Goal: Task Accomplishment & Management: Manage account settings

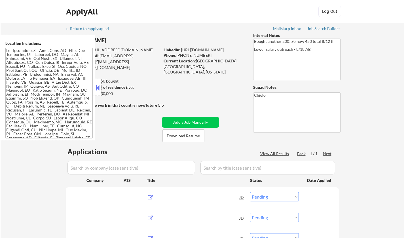
select select ""pending""
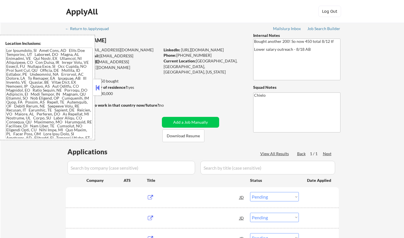
select select ""pending""
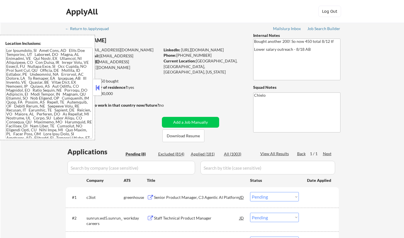
click at [101, 85] on strong "Can work in country of residence?:" at bounding box center [96, 87] width 63 height 5
click at [99, 86] on button at bounding box center [97, 87] width 6 height 8
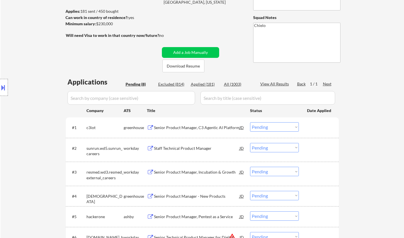
scroll to position [85, 0]
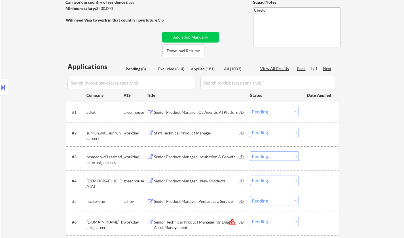
click at [187, 111] on div "Senior Product Manager, C3 Agentic AI Platform" at bounding box center [197, 112] width 86 height 6
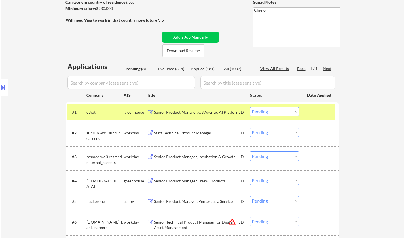
click at [272, 109] on select "Choose an option... Pending Applied Excluded (Questions) Excluded (Expired) Exc…" at bounding box center [274, 111] width 49 height 9
click at [250, 107] on select "Choose an option... Pending Applied Excluded (Questions) Excluded (Expired) Exc…" at bounding box center [274, 111] width 49 height 9
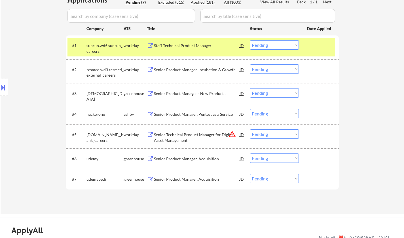
scroll to position [142, 0]
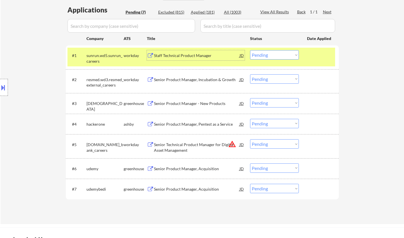
click at [186, 56] on div "Staff Technical Product Manager" at bounding box center [197, 56] width 86 height 6
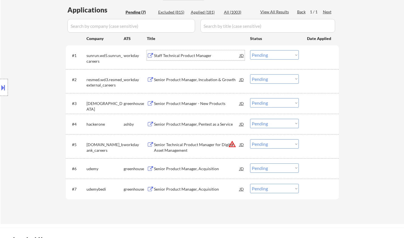
drag, startPoint x: 278, startPoint y: 54, endPoint x: 279, endPoint y: 59, distance: 4.9
click at [278, 54] on select "Choose an option... Pending Applied Excluded (Questions) Excluded (Expired) Exc…" at bounding box center [274, 54] width 49 height 9
click at [250, 50] on select "Choose an option... Pending Applied Excluded (Questions) Excluded (Expired) Exc…" at bounding box center [274, 54] width 49 height 9
select select ""pending""
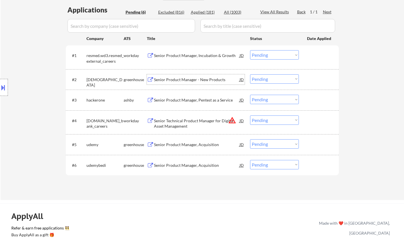
click at [185, 77] on div "Senior Product Manager - New Products" at bounding box center [197, 80] width 86 height 6
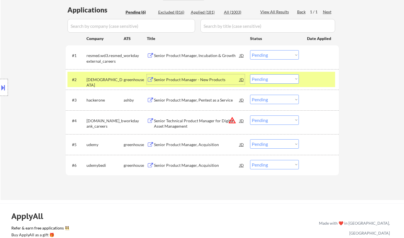
click at [279, 80] on select "Choose an option... Pending Applied Excluded (Questions) Excluded (Expired) Exc…" at bounding box center [274, 78] width 49 height 9
click at [250, 74] on select "Choose an option... Pending Applied Excluded (Questions) Excluded (Expired) Exc…" at bounding box center [274, 78] width 49 height 9
select select ""pending""
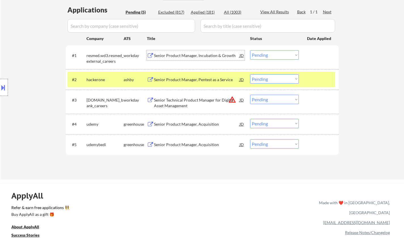
click at [190, 56] on div "Senior Product Manager, Incubation & Growth" at bounding box center [197, 56] width 86 height 6
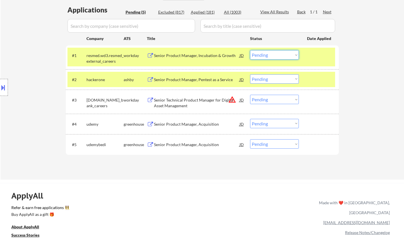
drag, startPoint x: 275, startPoint y: 53, endPoint x: 276, endPoint y: 59, distance: 5.7
click at [275, 54] on select "Choose an option... Pending Applied Excluded (Questions) Excluded (Expired) Exc…" at bounding box center [274, 54] width 49 height 9
click at [250, 50] on select "Choose an option... Pending Applied Excluded (Questions) Excluded (Expired) Exc…" at bounding box center [274, 54] width 49 height 9
select select ""pending""
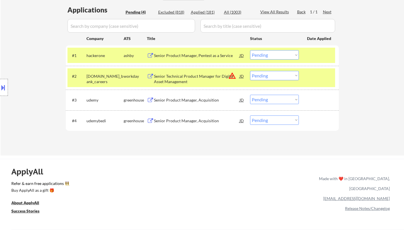
click at [0, 85] on button at bounding box center [3, 87] width 6 height 9
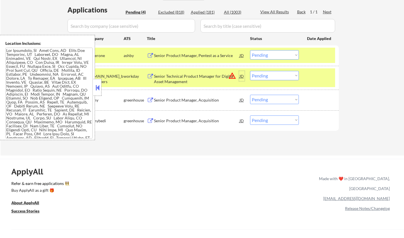
click at [239, 74] on div "JD" at bounding box center [242, 76] width 6 height 10
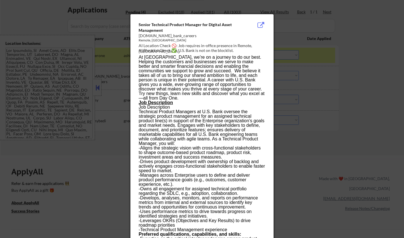
click at [360, 118] on div at bounding box center [202, 119] width 404 height 238
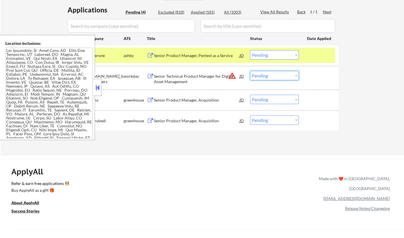
drag, startPoint x: 272, startPoint y: 76, endPoint x: 274, endPoint y: 79, distance: 3.7
click at [272, 76] on select "Choose an option... Pending Applied Excluded (Questions) Excluded (Expired) Exc…" at bounding box center [274, 75] width 49 height 9
click at [250, 71] on select "Choose an option... Pending Applied Excluded (Questions) Excluded (Expired) Exc…" at bounding box center [274, 75] width 49 height 9
click at [95, 87] on button at bounding box center [97, 87] width 6 height 8
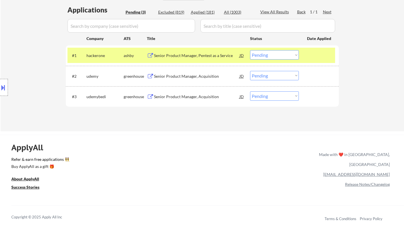
click at [179, 75] on div "Senior Product Manager, Acquisition" at bounding box center [197, 76] width 86 height 6
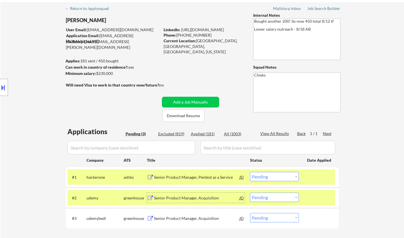
scroll to position [85, 0]
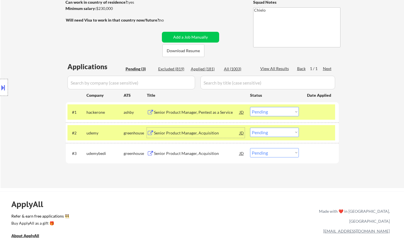
click at [281, 132] on select "Choose an option... Pending Applied Excluded (Questions) Excluded (Expired) Exc…" at bounding box center [274, 131] width 49 height 9
click at [250, 127] on select "Choose an option... Pending Applied Excluded (Questions) Excluded (Expired) Exc…" at bounding box center [274, 131] width 49 height 9
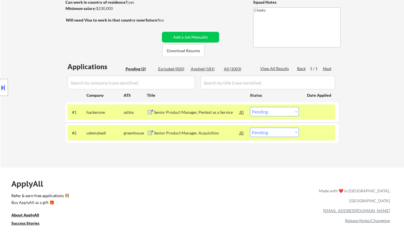
click at [183, 135] on div "Senior Product Manager, Acquisition" at bounding box center [197, 133] width 86 height 6
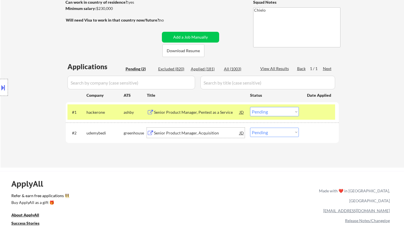
click at [276, 129] on select "Choose an option... Pending Applied Excluded (Questions) Excluded (Expired) Exc…" at bounding box center [274, 131] width 49 height 9
select select ""excluded__salary_""
click at [250, 127] on select "Choose an option... Pending Applied Excluded (Questions) Excluded (Expired) Exc…" at bounding box center [274, 131] width 49 height 9
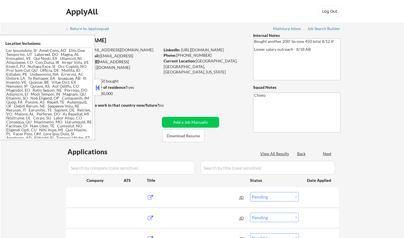
select select ""pending""
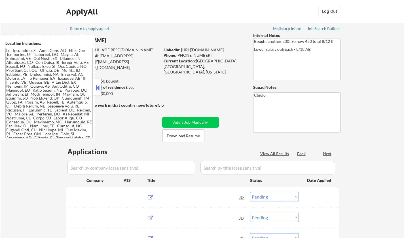
select select ""pending""
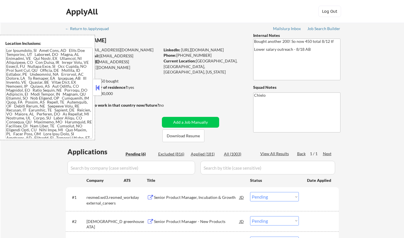
click at [199, 152] on div "Applied (181)" at bounding box center [205, 154] width 28 height 6
select select ""applied""
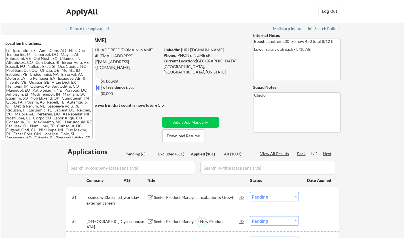
select select ""applied""
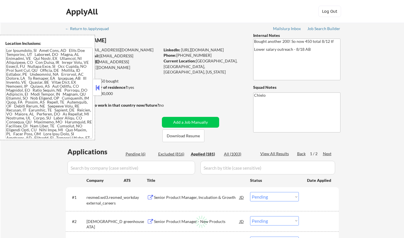
select select ""applied""
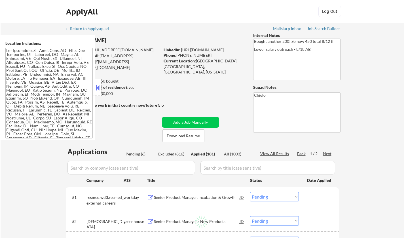
select select ""applied""
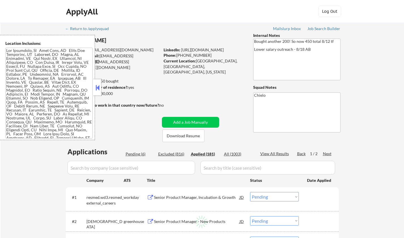
select select ""applied""
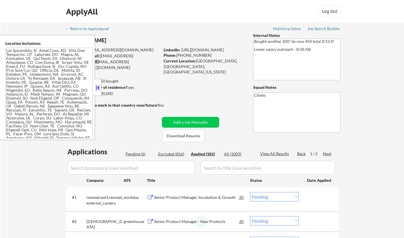
select select ""applied""
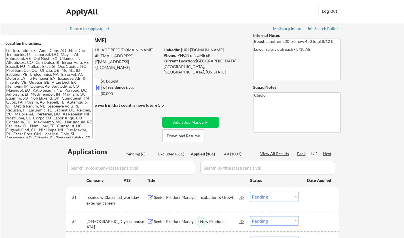
select select ""applied""
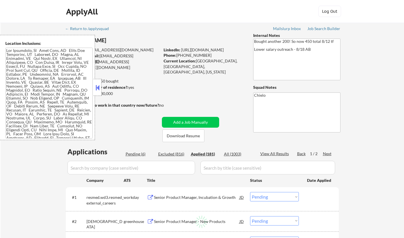
select select ""applied""
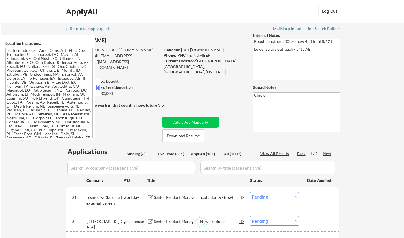
select select ""applied""
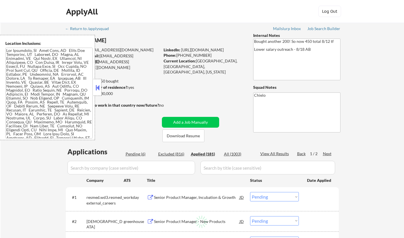
select select ""applied""
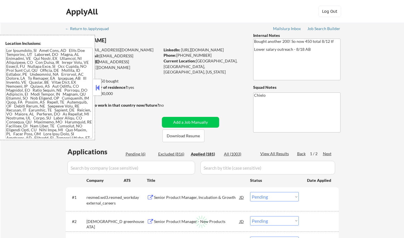
select select ""applied""
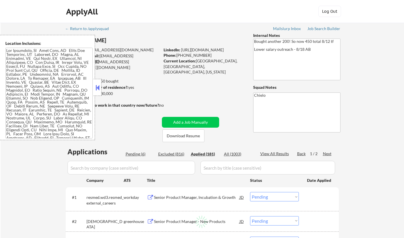
select select ""applied""
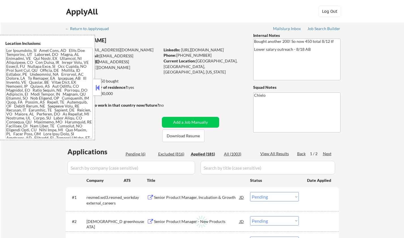
select select ""applied""
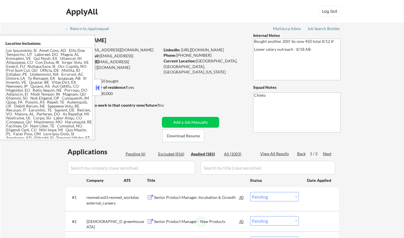
select select ""applied""
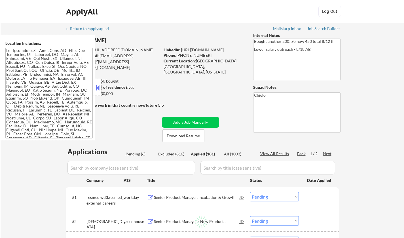
select select ""applied""
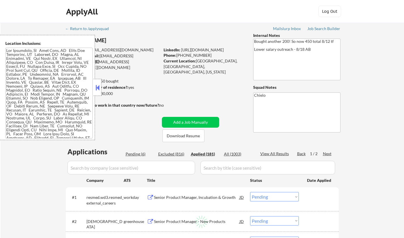
select select ""applied""
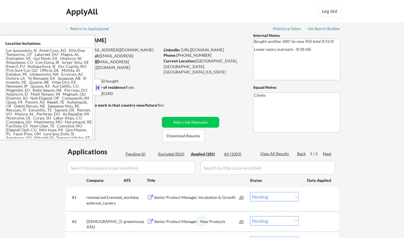
select select ""applied""
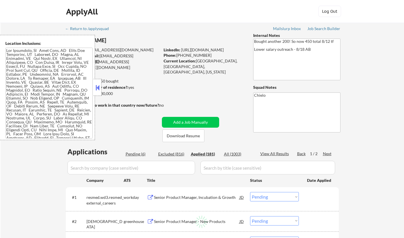
select select ""applied""
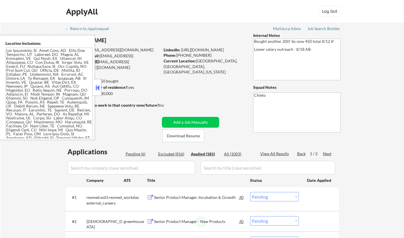
select select ""applied""
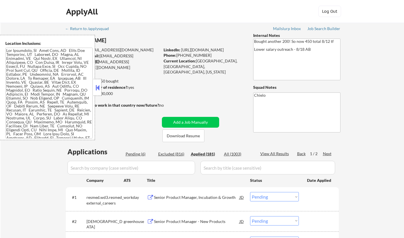
select select ""applied""
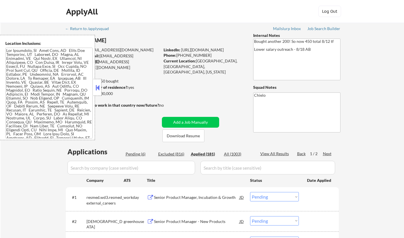
select select ""applied""
click at [98, 86] on button at bounding box center [97, 87] width 6 height 8
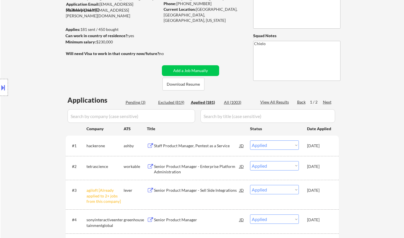
scroll to position [28, 0]
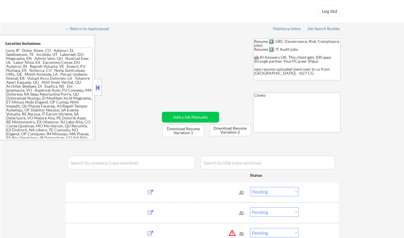
select select ""pending""
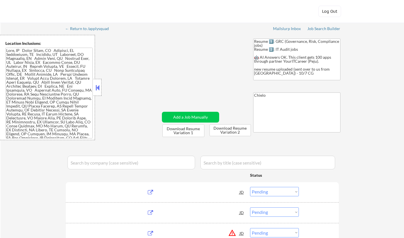
select select ""pending""
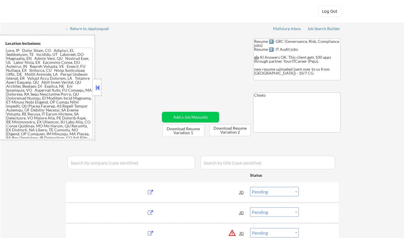
select select ""pending""
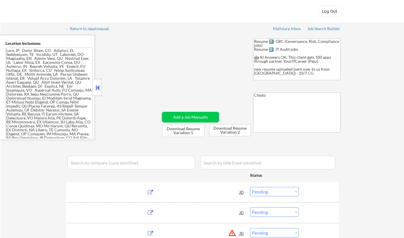
select select ""pending""
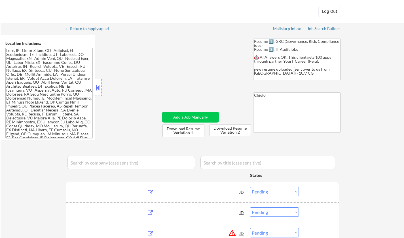
select select ""pending""
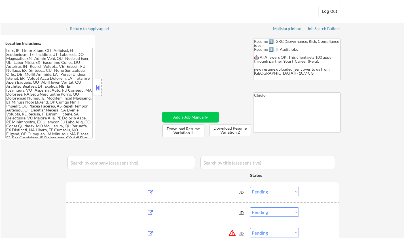
select select ""pending""
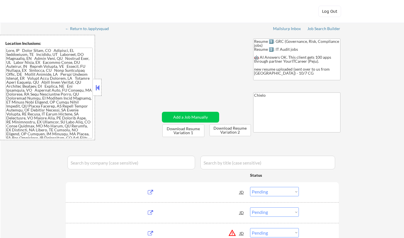
select select ""pending""
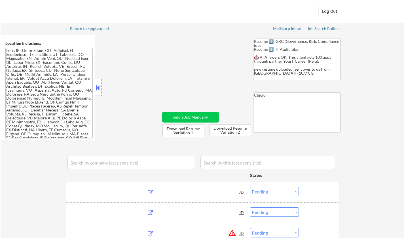
select select ""pending""
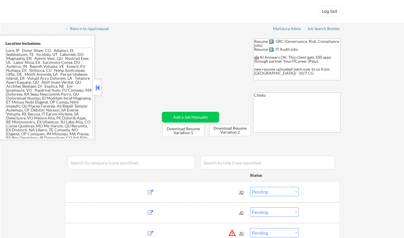
select select ""pending""
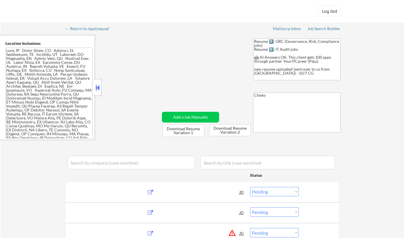
select select ""pending""
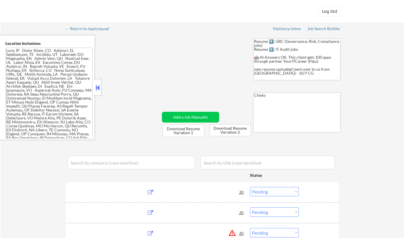
select select ""pending""
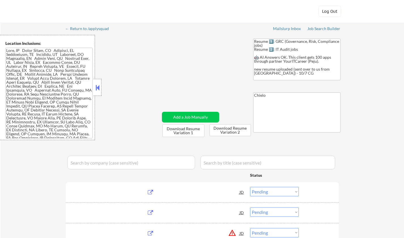
select select ""pending""
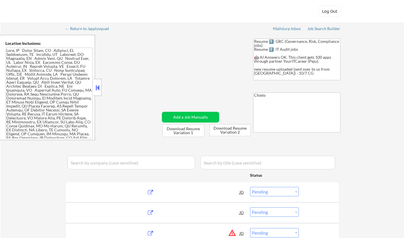
select select ""pending""
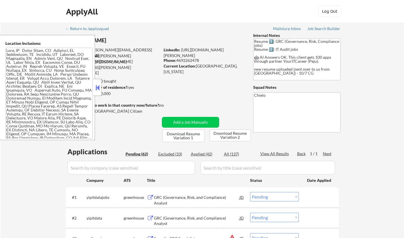
click at [95, 88] on button at bounding box center [97, 87] width 6 height 8
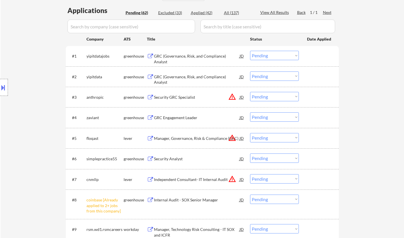
scroll to position [142, 0]
click at [268, 79] on select "Choose an option... Pending Applied Excluded (Questions) Excluded (Expired) Exc…" at bounding box center [274, 75] width 49 height 9
click at [250, 71] on select "Choose an option... Pending Applied Excluded (Questions) Excluded (Expired) Exc…" at bounding box center [274, 75] width 49 height 9
click at [193, 55] on div "GRC (Governance, Risk, and Compliance) Analyst" at bounding box center [197, 58] width 86 height 11
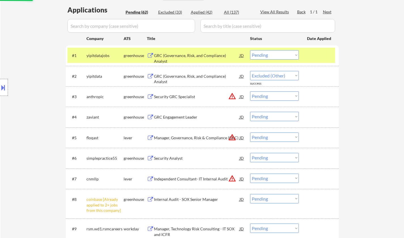
select select ""pending""
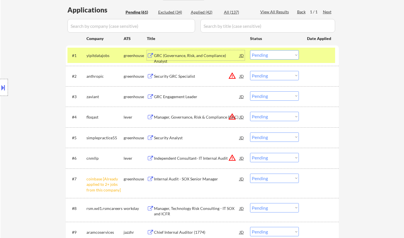
click at [288, 54] on select "Choose an option... Pending Applied Excluded (Questions) Excluded (Expired) Exc…" at bounding box center [274, 54] width 49 height 9
click at [250, 50] on select "Choose an option... Pending Applied Excluded (Questions) Excluded (Expired) Exc…" at bounding box center [274, 54] width 49 height 9
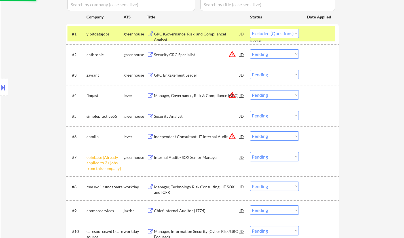
scroll to position [170, 0]
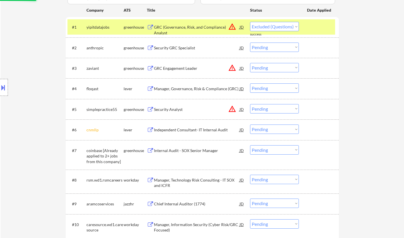
select select ""pending""
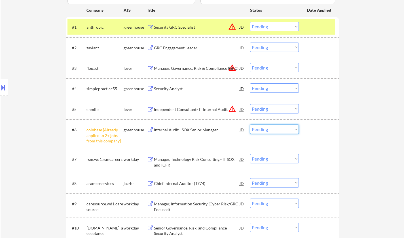
drag, startPoint x: 272, startPoint y: 131, endPoint x: 274, endPoint y: 133, distance: 3.0
click at [272, 131] on select "Choose an option... Pending Applied Excluded (Questions) Excluded (Expired) Exc…" at bounding box center [274, 128] width 49 height 9
click at [250, 124] on select "Choose an option... Pending Applied Excluded (Questions) Excluded (Expired) Exc…" at bounding box center [274, 128] width 49 height 9
click at [241, 108] on div "JD" at bounding box center [242, 109] width 6 height 10
select select ""pending""
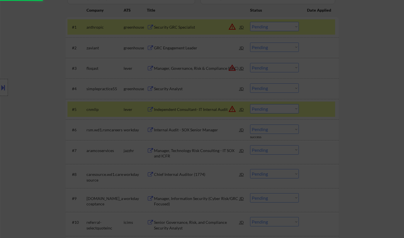
click at [394, 127] on div at bounding box center [202, 119] width 404 height 238
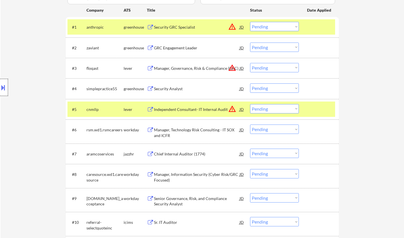
click at [4, 82] on div at bounding box center [4, 87] width 8 height 17
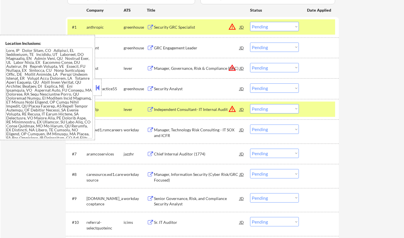
click at [241, 69] on div "JD" at bounding box center [242, 68] width 6 height 10
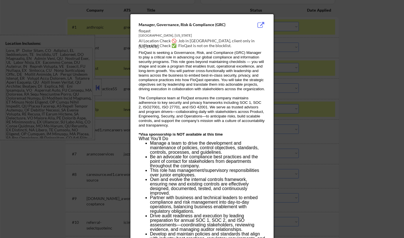
drag, startPoint x: 377, startPoint y: 101, endPoint x: 331, endPoint y: 93, distance: 46.8
click at [377, 101] on div at bounding box center [202, 119] width 404 height 238
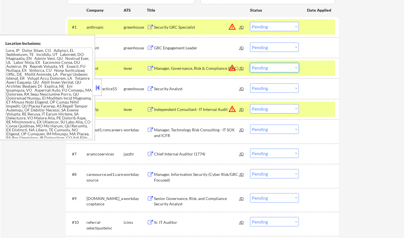
drag, startPoint x: 296, startPoint y: 67, endPoint x: 301, endPoint y: 92, distance: 25.0
click at [296, 67] on select "Choose an option... Pending Applied Excluded (Questions) Excluded (Expired) Exc…" at bounding box center [274, 67] width 49 height 9
click at [250, 63] on select "Choose an option... Pending Applied Excluded (Questions) Excluded (Expired) Exc…" at bounding box center [274, 67] width 49 height 9
click at [269, 28] on select "Choose an option... Pending Applied Excluded (Questions) Excluded (Expired) Exc…" at bounding box center [274, 26] width 49 height 9
select select ""pending""
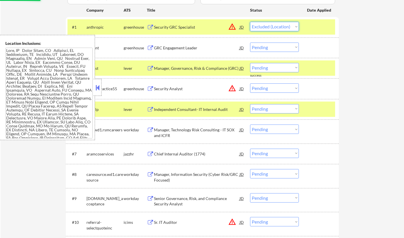
click at [250, 22] on select "Choose an option... Pending Applied Excluded (Questions) Excluded (Expired) Exc…" at bounding box center [274, 26] width 49 height 9
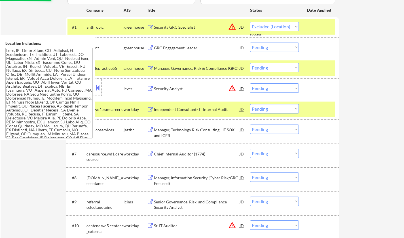
click at [100, 84] on button at bounding box center [97, 87] width 6 height 8
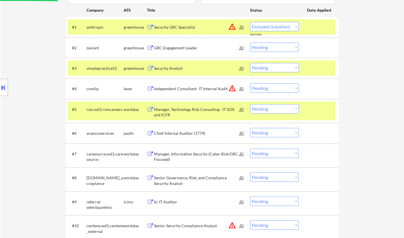
select select ""pending""
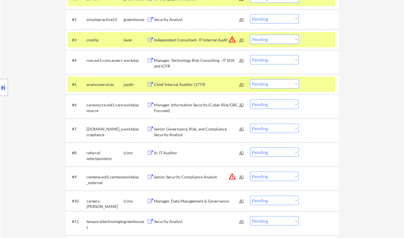
scroll to position [227, 0]
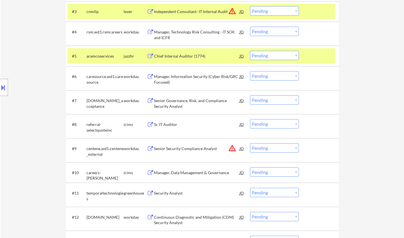
click at [190, 102] on div "Senior Governance, Risk, and Compliance Security Analyst" at bounding box center [197, 103] width 86 height 11
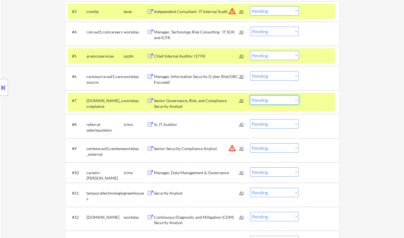
click at [277, 102] on select "Choose an option... Pending Applied Excluded (Questions) Excluded (Expired) Exc…" at bounding box center [274, 99] width 49 height 9
click at [250, 95] on select "Choose an option... Pending Applied Excluded (Questions) Excluded (Expired) Exc…" at bounding box center [274, 99] width 49 height 9
select select ""pending""
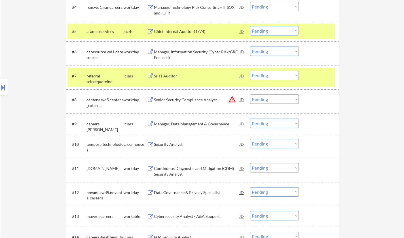
scroll to position [255, 0]
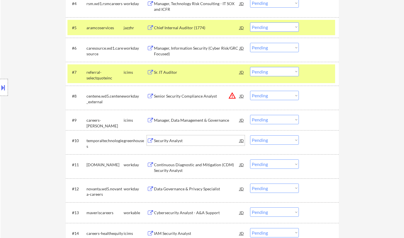
click at [174, 140] on div "Security Analyst" at bounding box center [197, 141] width 86 height 6
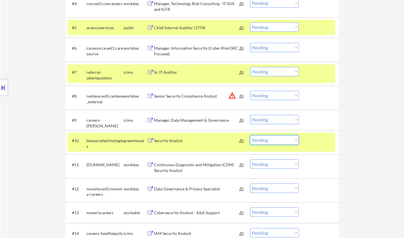
drag, startPoint x: 274, startPoint y: 140, endPoint x: 277, endPoint y: 144, distance: 4.4
click at [274, 140] on select "Choose an option... Pending Applied Excluded (Questions) Excluded (Expired) Exc…" at bounding box center [274, 139] width 49 height 9
click at [250, 135] on select "Choose an option... Pending Applied Excluded (Questions) Excluded (Expired) Exc…" at bounding box center [274, 139] width 49 height 9
select select ""pending""
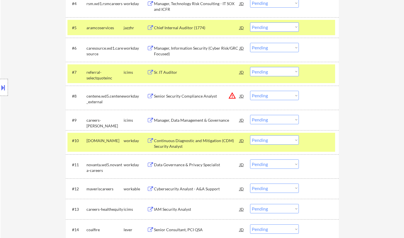
click at [177, 168] on div "Data Governance & Privacy Specialist" at bounding box center [197, 164] width 86 height 10
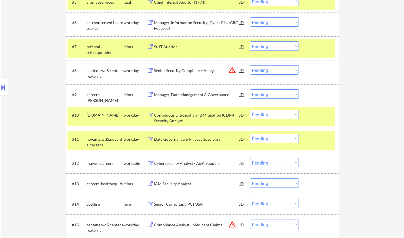
scroll to position [311, 0]
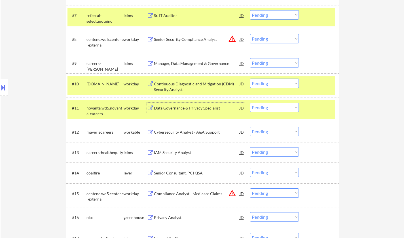
click at [170, 133] on div "Cybersecurity Analyst - A&A Support" at bounding box center [197, 132] width 86 height 6
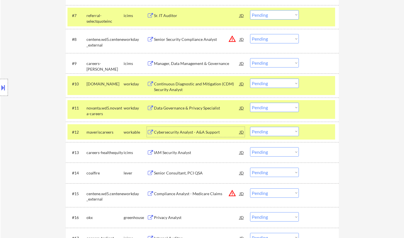
click at [276, 106] on select "Choose an option... Pending Applied Excluded (Questions) Excluded (Expired) Exc…" at bounding box center [274, 107] width 49 height 9
click at [250, 103] on select "Choose an option... Pending Applied Excluded (Questions) Excluded (Expired) Exc…" at bounding box center [274, 107] width 49 height 9
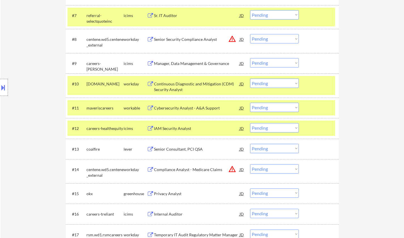
click at [271, 104] on select "Choose an option... Pending Applied Excluded (Questions) Excluded (Expired) Exc…" at bounding box center [274, 107] width 49 height 9
click at [250, 103] on select "Choose an option... Pending Applied Excluded (Questions) Excluded (Expired) Exc…" at bounding box center [274, 107] width 49 height 9
select select ""pending""
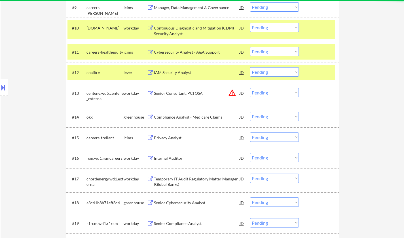
scroll to position [368, 0]
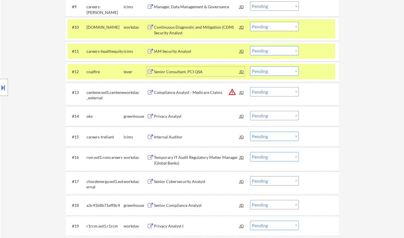
click at [182, 71] on div "Senior Consultant, PCI QSA" at bounding box center [197, 72] width 86 height 6
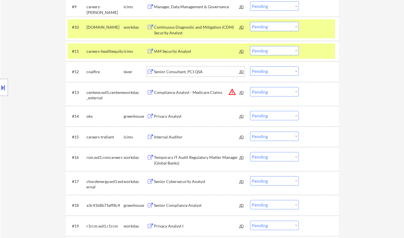
drag, startPoint x: 282, startPoint y: 69, endPoint x: 283, endPoint y: 72, distance: 2.9
click at [282, 69] on select "Choose an option... Pending Applied Excluded (Questions) Excluded (Expired) Exc…" at bounding box center [274, 70] width 49 height 9
click at [250, 66] on select "Choose an option... Pending Applied Excluded (Questions) Excluded (Expired) Exc…" at bounding box center [274, 70] width 49 height 9
select select ""pending""
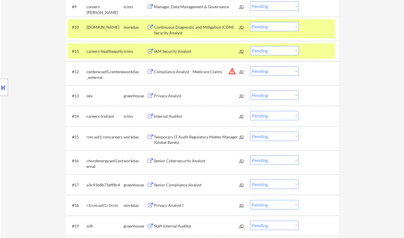
click at [166, 94] on div "Privacy Analyst" at bounding box center [197, 96] width 86 height 6
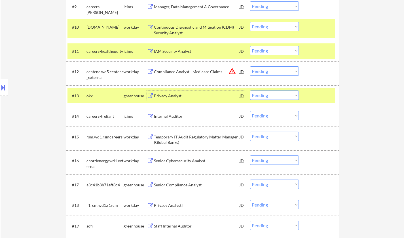
click at [283, 95] on select "Choose an option... Pending Applied Excluded (Questions) Excluded (Expired) Exc…" at bounding box center [274, 94] width 49 height 9
drag, startPoint x: 280, startPoint y: 93, endPoint x: 282, endPoint y: 98, distance: 4.8
click at [280, 93] on select "Choose an option... Pending Applied Excluded (Questions) Excluded (Expired) Exc…" at bounding box center [274, 94] width 49 height 9
click at [250, 90] on select "Choose an option... Pending Applied Excluded (Questions) Excluded (Expired) Exc…" at bounding box center [274, 94] width 49 height 9
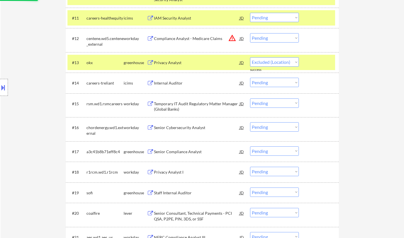
scroll to position [425, 0]
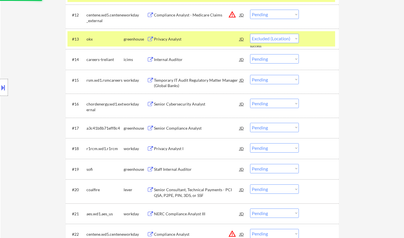
select select ""pending""
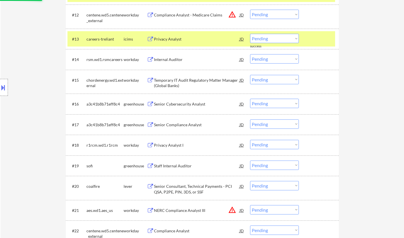
scroll to position [453, 0]
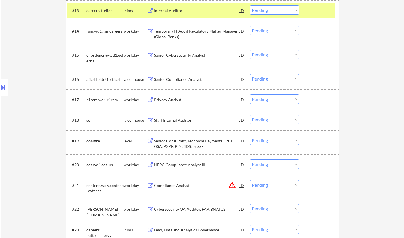
click at [170, 120] on div "Staff Internal Auditor" at bounding box center [197, 120] width 86 height 6
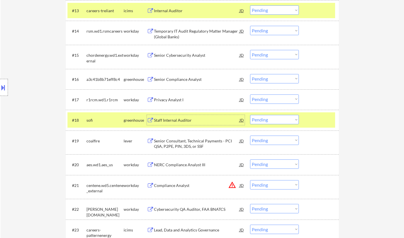
click at [0, 81] on div at bounding box center [4, 87] width 8 height 17
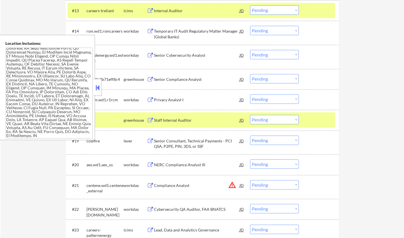
scroll to position [566, 0]
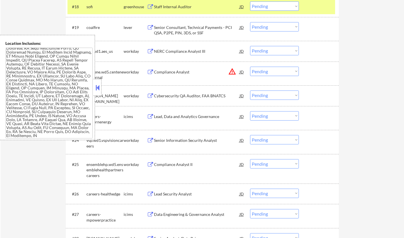
click at [102, 87] on div "#22 [PERSON_NAME][DOMAIN_NAME] workday Cybersecurity QA Auditor, FAA BNATCS JD …" at bounding box center [202, 95] width 273 height 20
click at [96, 83] on div at bounding box center [97, 87] width 8 height 17
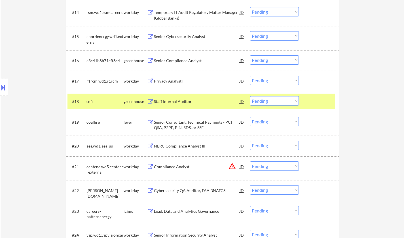
scroll to position [425, 0]
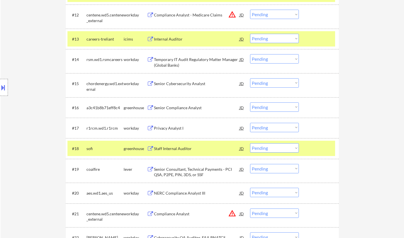
click at [284, 148] on select "Choose an option... Pending Applied Excluded (Questions) Excluded (Expired) Exc…" at bounding box center [274, 147] width 49 height 9
click at [250, 143] on select "Choose an option... Pending Applied Excluded (Questions) Excluded (Expired) Exc…" at bounding box center [274, 147] width 49 height 9
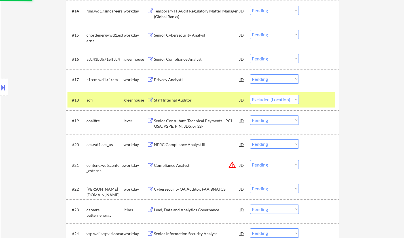
scroll to position [481, 0]
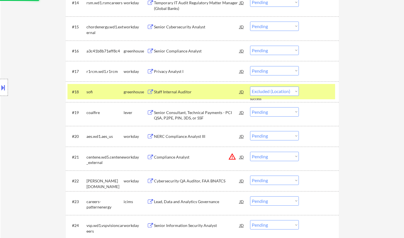
select select ""pending""
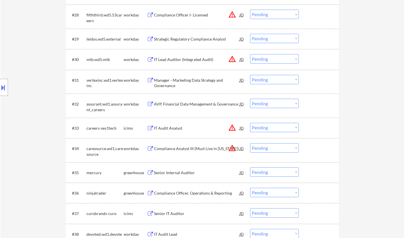
scroll to position [821, 0]
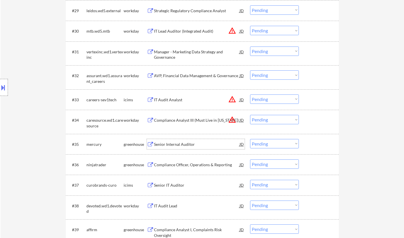
click at [176, 143] on div "Senior Internal Auditor" at bounding box center [197, 144] width 86 height 6
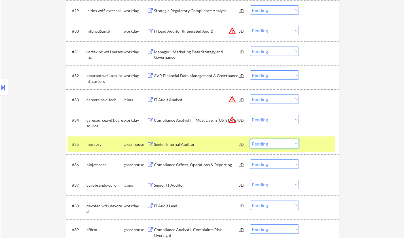
drag, startPoint x: 274, startPoint y: 142, endPoint x: 275, endPoint y: 148, distance: 5.2
click at [274, 142] on select "Choose an option... Pending Applied Excluded (Questions) Excluded (Expired) Exc…" at bounding box center [274, 143] width 49 height 9
click at [250, 139] on select "Choose an option... Pending Applied Excluded (Questions) Excluded (Expired) Exc…" at bounding box center [274, 143] width 49 height 9
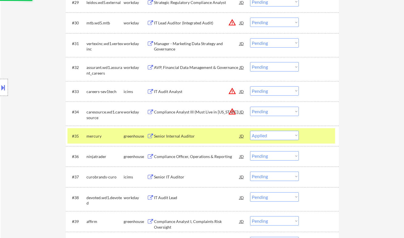
scroll to position [850, 0]
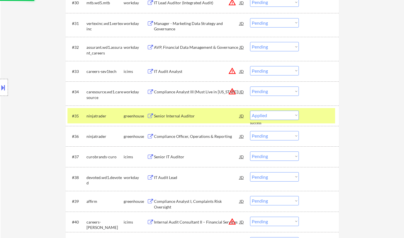
select select ""pending""
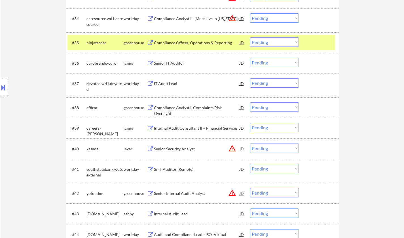
scroll to position [934, 0]
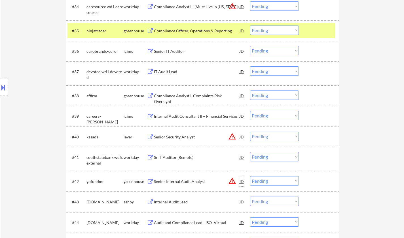
click at [243, 179] on div "JD" at bounding box center [242, 181] width 6 height 10
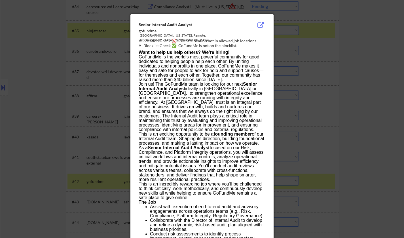
click at [328, 179] on div at bounding box center [202, 119] width 404 height 238
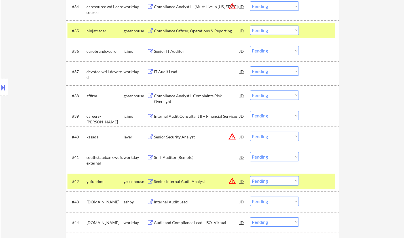
click at [289, 182] on select "Choose an option... Pending Applied Excluded (Questions) Excluded (Expired) Exc…" at bounding box center [274, 180] width 49 height 9
click at [250, 176] on select "Choose an option... Pending Applied Excluded (Questions) Excluded (Expired) Exc…" at bounding box center [274, 180] width 49 height 9
select select ""pending""
click at [243, 136] on div "JD" at bounding box center [242, 136] width 6 height 10
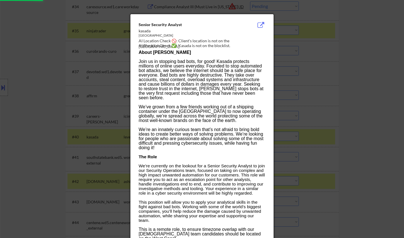
click at [371, 138] on div at bounding box center [202, 119] width 404 height 238
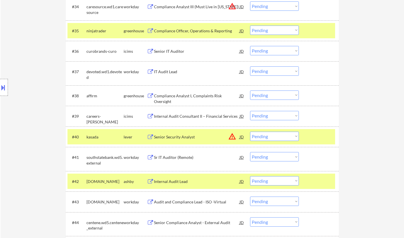
click at [284, 134] on select "Choose an option... Pending Applied Excluded (Questions) Excluded (Expired) Exc…" at bounding box center [274, 135] width 49 height 9
click at [250, 131] on select "Choose an option... Pending Applied Excluded (Questions) Excluded (Expired) Exc…" at bounding box center [274, 135] width 49 height 9
select select ""pending""
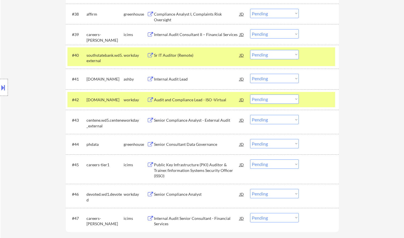
scroll to position [1019, 0]
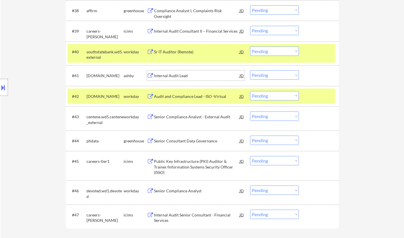
click at [171, 73] on div "Internal Audit Lead" at bounding box center [197, 76] width 86 height 6
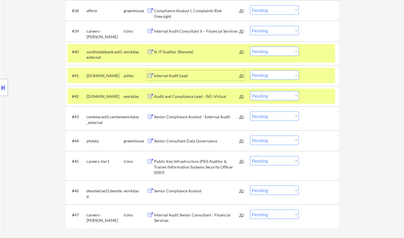
click at [276, 75] on select "Choose an option... Pending Applied Excluded (Questions) Excluded (Expired) Exc…" at bounding box center [274, 74] width 49 height 9
click at [250, 70] on select "Choose an option... Pending Applied Excluded (Questions) Excluded (Expired) Exc…" at bounding box center [274, 74] width 49 height 9
select select ""pending""
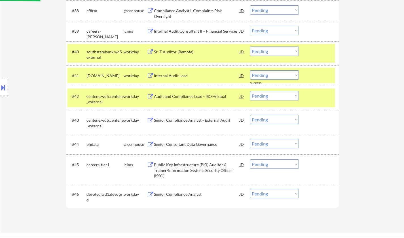
click at [206, 141] on div "Senior Consultant Data Governance" at bounding box center [197, 144] width 86 height 6
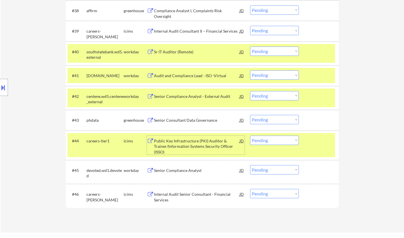
click at [180, 120] on div "Senior Consultant Data Governance" at bounding box center [197, 120] width 86 height 6
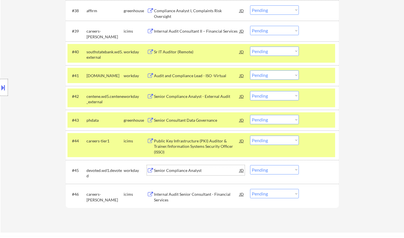
click at [180, 172] on div "Senior Compliance Analyst" at bounding box center [197, 170] width 86 height 6
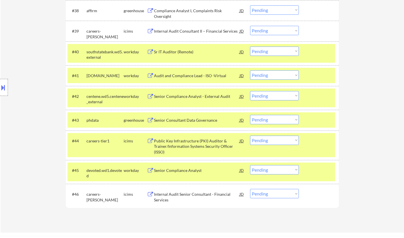
select select ""pending""
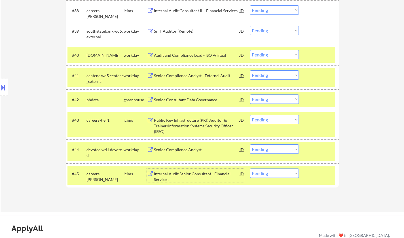
click at [266, 101] on select "Choose an option... Pending Applied Excluded (Questions) Excluded (Expired) Exc…" at bounding box center [274, 98] width 49 height 9
click at [250, 94] on select "Choose an option... Pending Applied Excluded (Questions) Excluded (Expired) Exc…" at bounding box center [274, 98] width 49 height 9
select select ""pending""
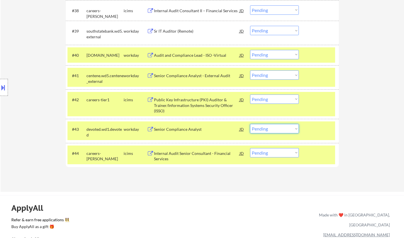
drag, startPoint x: 260, startPoint y: 128, endPoint x: 262, endPoint y: 133, distance: 4.7
click at [260, 128] on select "Choose an option... Pending Applied Excluded (Questions) Excluded (Expired) Exc…" at bounding box center [274, 128] width 49 height 9
click at [250, 124] on select "Choose an option... Pending Applied Excluded (Questions) Excluded (Expired) Exc…" at bounding box center [274, 128] width 49 height 9
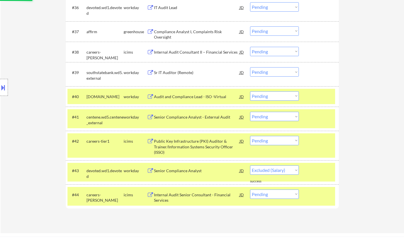
select select ""pending""
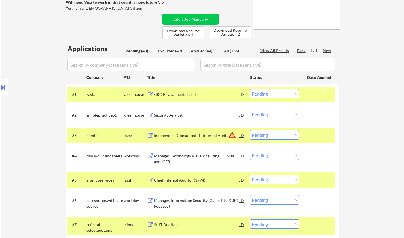
scroll to position [85, 0]
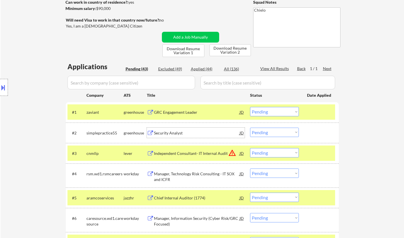
click at [163, 129] on div "Security Analyst" at bounding box center [197, 132] width 86 height 10
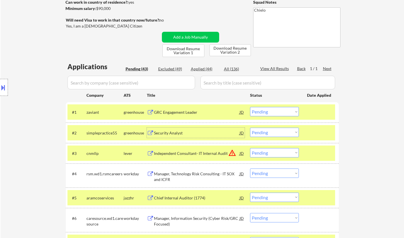
click at [274, 132] on select "Choose an option... Pending Applied Excluded (Questions) Excluded (Expired) Exc…" at bounding box center [274, 131] width 49 height 9
click at [250, 127] on select "Choose an option... Pending Applied Excluded (Questions) Excluded (Expired) Exc…" at bounding box center [274, 131] width 49 height 9
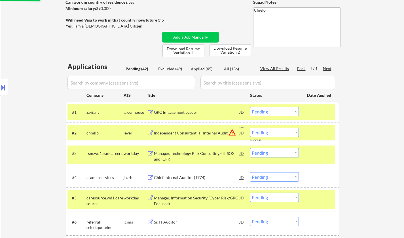
click at [242, 131] on div "JD" at bounding box center [242, 132] width 6 height 10
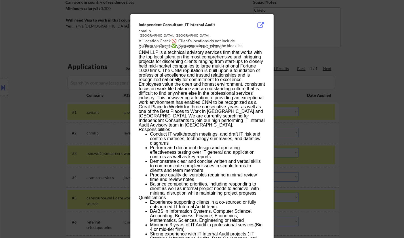
drag, startPoint x: 358, startPoint y: 132, endPoint x: 331, endPoint y: 137, distance: 27.0
click at [358, 132] on div at bounding box center [202, 119] width 404 height 238
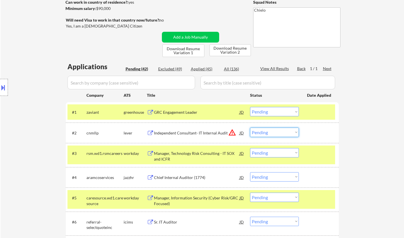
click at [277, 133] on select "Choose an option... Pending Applied Excluded (Questions) Excluded (Expired) Exc…" at bounding box center [274, 131] width 49 height 9
click at [250, 127] on select "Choose an option... Pending Applied Excluded (Questions) Excluded (Expired) Exc…" at bounding box center [274, 131] width 49 height 9
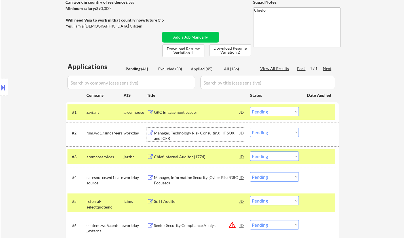
click at [194, 130] on div "Manager, Technology Risk Consulting - IT SOX and ICFR" at bounding box center [197, 135] width 86 height 11
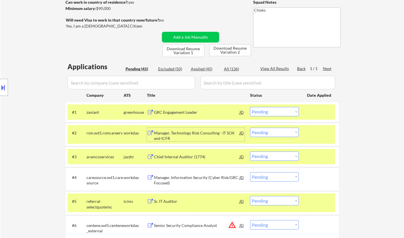
click at [195, 133] on div "Manager, Technology Risk Consulting - IT SOX and ICFR" at bounding box center [197, 135] width 86 height 11
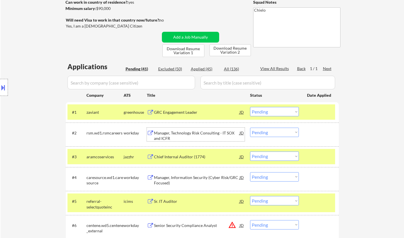
click at [294, 130] on select "Choose an option... Pending Applied Excluded (Questions) Excluded (Expired) Exc…" at bounding box center [274, 131] width 49 height 9
click at [250, 127] on select "Choose an option... Pending Applied Excluded (Questions) Excluded (Expired) Exc…" at bounding box center [274, 131] width 49 height 9
select select ""pending""
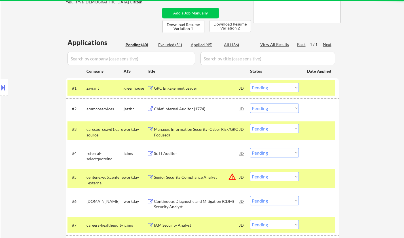
scroll to position [142, 0]
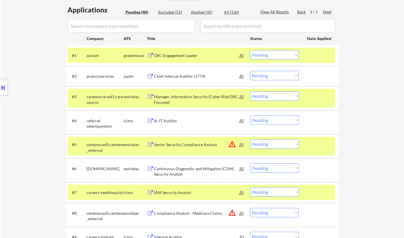
click at [185, 101] on div "Manager, Information Security (Cyber Risk/GRC Focused)" at bounding box center [197, 99] width 86 height 11
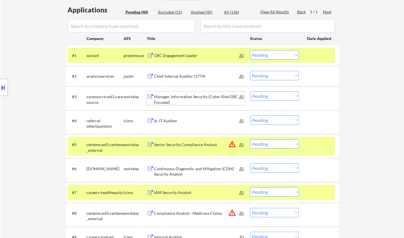
drag, startPoint x: 267, startPoint y: 96, endPoint x: 269, endPoint y: 99, distance: 3.5
click at [267, 96] on select "Choose an option... Pending Applied Excluded (Questions) Excluded (Expired) Exc…" at bounding box center [274, 95] width 49 height 9
click at [250, 91] on select "Choose an option... Pending Applied Excluded (Questions) Excluded (Expired) Exc…" at bounding box center [274, 95] width 49 height 9
select select ""pending""
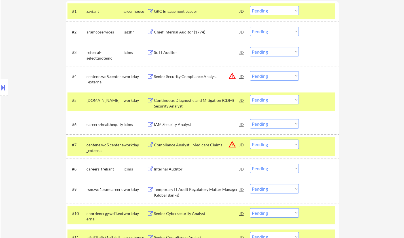
scroll to position [198, 0]
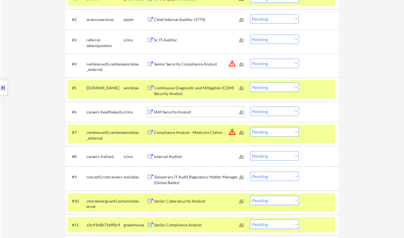
click at [169, 110] on div "IAM Security Analyst" at bounding box center [197, 112] width 86 height 6
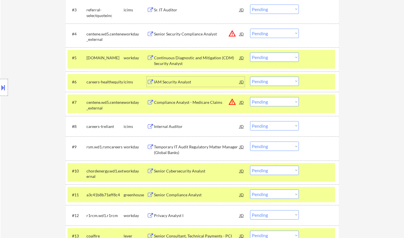
scroll to position [255, 0]
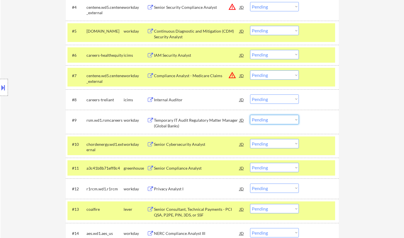
click at [271, 119] on select "Choose an option... Pending Applied Excluded (Questions) Excluded (Expired) Exc…" at bounding box center [274, 119] width 49 height 9
click at [250, 115] on select "Choose an option... Pending Applied Excluded (Questions) Excluded (Expired) Exc…" at bounding box center [274, 119] width 49 height 9
select select ""pending""
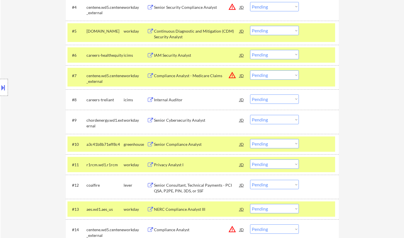
click at [284, 76] on select "Choose an option... Pending Applied Excluded (Questions) Excluded (Expired) Exc…" at bounding box center [274, 74] width 49 height 9
click at [250, 70] on select "Choose an option... Pending Applied Excluded (Questions) Excluded (Expired) Exc…" at bounding box center [274, 74] width 49 height 9
select select ""pending""
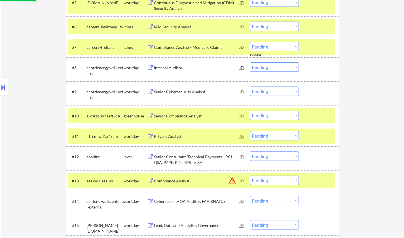
scroll to position [311, 0]
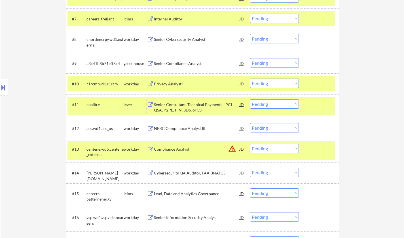
click at [173, 107] on div "Senior Consultant, Technical Payments - PCI QSA, P2PE, PIN, 3DS, or SSF" at bounding box center [197, 107] width 86 height 11
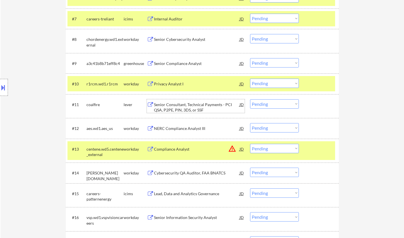
click at [270, 103] on select "Choose an option... Pending Applied Excluded (Questions) Excluded (Expired) Exc…" at bounding box center [274, 103] width 49 height 9
click at [250, 99] on select "Choose an option... Pending Applied Excluded (Questions) Excluded (Expired) Exc…" at bounding box center [274, 103] width 49 height 9
select select ""pending""
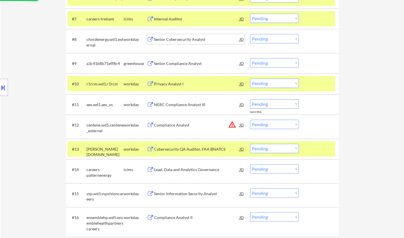
click at [177, 38] on div "Senior Cybersecurity Analyst" at bounding box center [197, 40] width 86 height 6
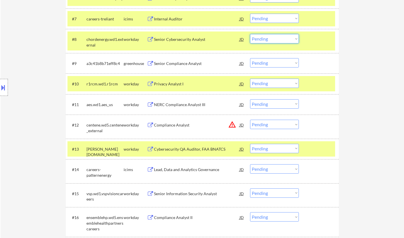
click at [269, 40] on select "Choose an option... Pending Applied Excluded (Questions) Excluded (Expired) Exc…" at bounding box center [274, 38] width 49 height 9
click at [250, 34] on select "Choose an option... Pending Applied Excluded (Questions) Excluded (Expired) Exc…" at bounding box center [274, 38] width 49 height 9
click at [172, 63] on div "Senior Compliance Analyst" at bounding box center [197, 64] width 86 height 6
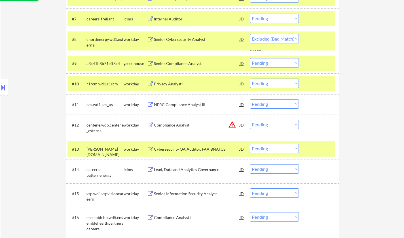
select select ""pending""
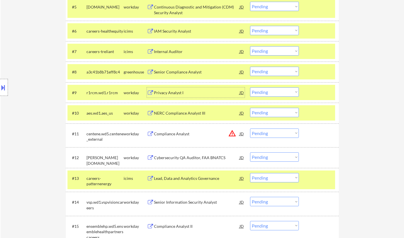
scroll to position [283, 0]
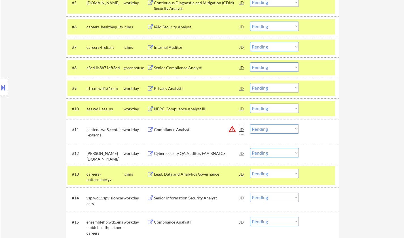
click at [240, 128] on div "JD" at bounding box center [242, 129] width 6 height 10
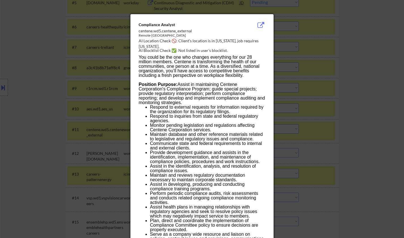
click at [394, 150] on div at bounding box center [202, 119] width 404 height 238
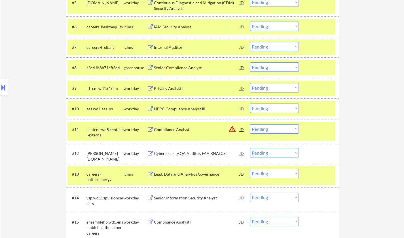
click at [281, 127] on select "Choose an option... Pending Applied Excluded (Questions) Excluded (Expired) Exc…" at bounding box center [274, 128] width 49 height 9
click at [250, 124] on select "Choose an option... Pending Applied Excluded (Questions) Excluded (Expired) Exc…" at bounding box center [274, 128] width 49 height 9
select select ""pending""
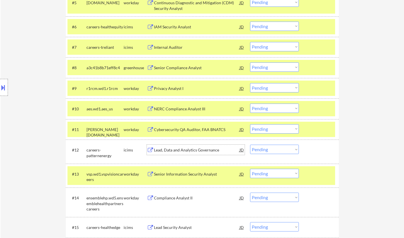
click at [183, 150] on div "Lead, Data and Analytics Governance" at bounding box center [197, 150] width 86 height 6
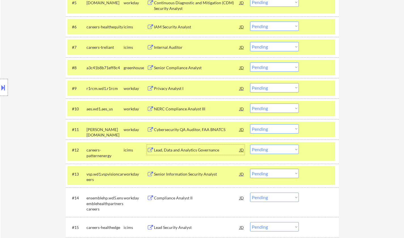
click at [283, 153] on select "Choose an option... Pending Applied Excluded (Questions) Excluded (Expired) Exc…" at bounding box center [274, 148] width 49 height 9
click at [250, 144] on select "Choose an option... Pending Applied Excluded (Questions) Excluded (Expired) Exc…" at bounding box center [274, 148] width 49 height 9
select select ""pending""
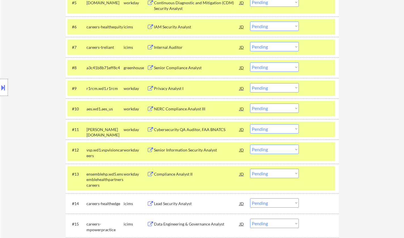
scroll to position [142, 0]
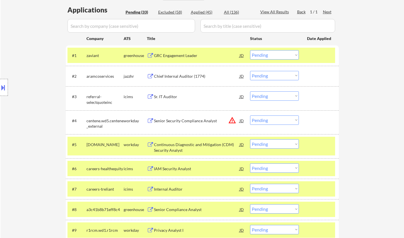
click at [33, 109] on div "Location Inclusions:" at bounding box center [50, 87] width 101 height 105
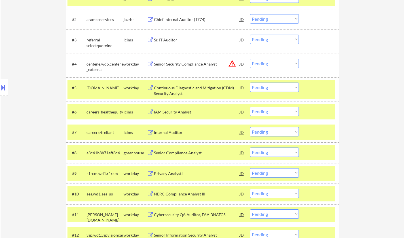
scroll to position [255, 0]
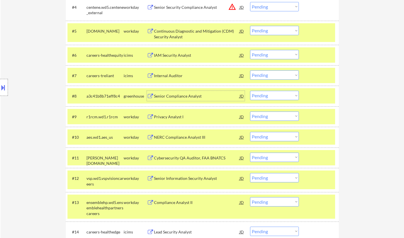
click at [176, 95] on div "Senior Compliance Analyst" at bounding box center [197, 96] width 86 height 6
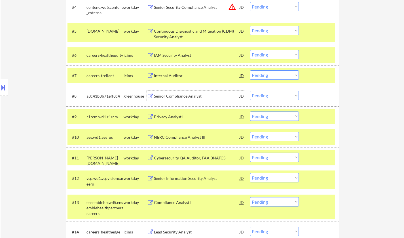
click at [267, 93] on select "Choose an option... Pending Applied Excluded (Questions) Excluded (Expired) Exc…" at bounding box center [274, 95] width 49 height 9
click at [250, 91] on select "Choose an option... Pending Applied Excluded (Questions) Excluded (Expired) Exc…" at bounding box center [274, 95] width 49 height 9
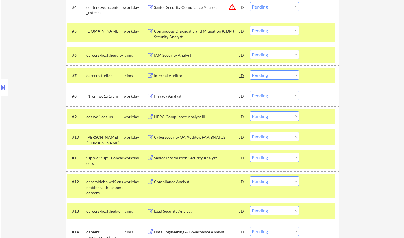
click at [174, 95] on div "Privacy Analyst I" at bounding box center [197, 96] width 86 height 6
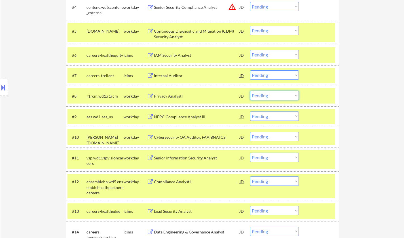
drag, startPoint x: 284, startPoint y: 95, endPoint x: 286, endPoint y: 99, distance: 4.4
click at [284, 95] on select "Choose an option... Pending Applied Excluded (Questions) Excluded (Expired) Exc…" at bounding box center [274, 95] width 49 height 9
click at [250, 91] on select "Choose an option... Pending Applied Excluded (Questions) Excluded (Expired) Exc…" at bounding box center [274, 95] width 49 height 9
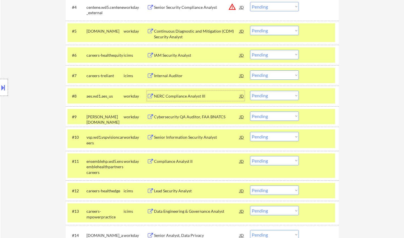
click at [174, 98] on div "NERC Compliance Analyst III" at bounding box center [197, 96] width 86 height 6
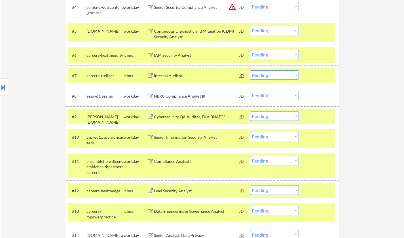
click at [0, 94] on div at bounding box center [4, 87] width 8 height 17
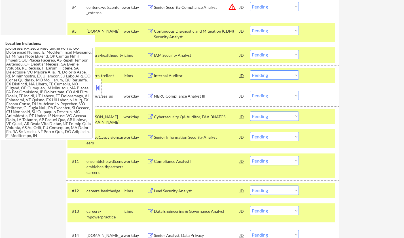
scroll to position [0, 0]
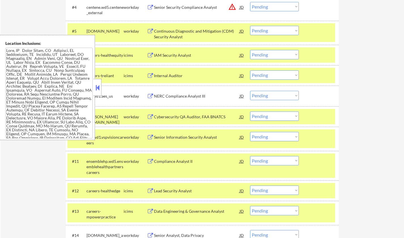
click at [96, 87] on button at bounding box center [97, 87] width 6 height 8
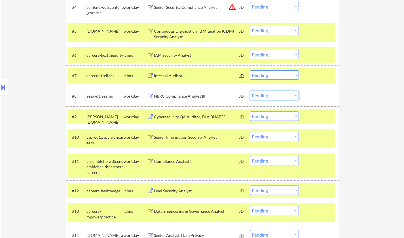
click at [272, 97] on select "Choose an option... Pending Applied Excluded (Questions) Excluded (Expired) Exc…" at bounding box center [274, 95] width 49 height 9
click at [250, 91] on select "Choose an option... Pending Applied Excluded (Questions) Excluded (Expired) Exc…" at bounding box center [274, 95] width 49 height 9
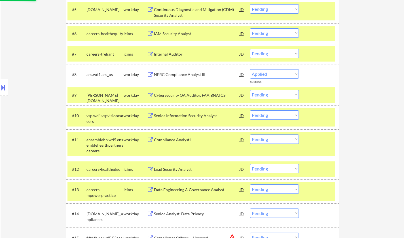
scroll to position [283, 0]
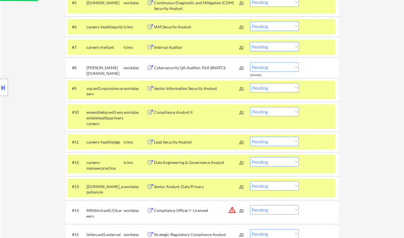
click at [186, 68] on div "Cybersecurity QA Auditor, FAA BNATCS" at bounding box center [197, 68] width 86 height 6
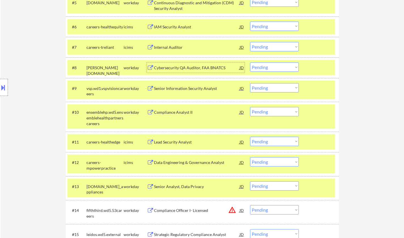
drag, startPoint x: 275, startPoint y: 66, endPoint x: 280, endPoint y: 70, distance: 6.9
click at [275, 67] on select "Choose an option... Pending Applied Excluded (Questions) Excluded (Expired) Exc…" at bounding box center [274, 66] width 49 height 9
click at [250, 62] on select "Choose an option... Pending Applied Excluded (Questions) Excluded (Expired) Exc…" at bounding box center [274, 66] width 49 height 9
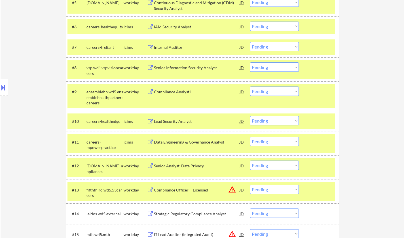
click at [181, 67] on div "Senior Information Security Analyst" at bounding box center [197, 68] width 86 height 6
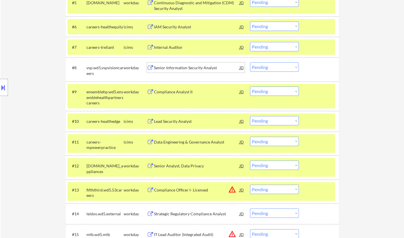
click at [280, 67] on select "Choose an option... Pending Applied Excluded (Questions) Excluded (Expired) Exc…" at bounding box center [274, 66] width 49 height 9
click at [250, 62] on select "Choose an option... Pending Applied Excluded (Questions) Excluded (Expired) Exc…" at bounding box center [274, 66] width 49 height 9
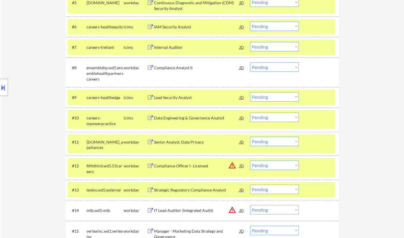
click at [170, 70] on div "Compliance Analyst II" at bounding box center [197, 68] width 86 height 6
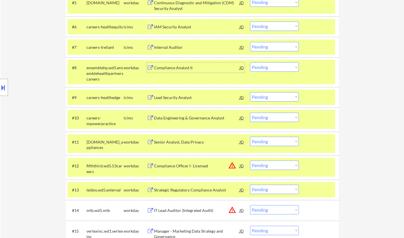
click at [266, 68] on select "Choose an option... Pending Applied Excluded (Questions) Excluded (Expired) Exc…" at bounding box center [274, 66] width 49 height 9
click at [250, 62] on select "Choose an option... Pending Applied Excluded (Questions) Excluded (Expired) Exc…" at bounding box center [274, 66] width 49 height 9
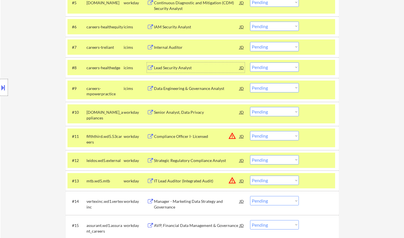
click at [171, 66] on div "Lead Security Analyst" at bounding box center [197, 68] width 86 height 6
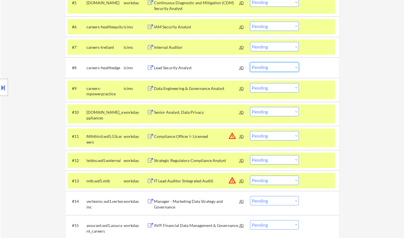
drag, startPoint x: 271, startPoint y: 65, endPoint x: 274, endPoint y: 70, distance: 6.3
click at [271, 65] on select "Choose an option... Pending Applied Excluded (Questions) Excluded (Expired) Exc…" at bounding box center [274, 66] width 49 height 9
click at [250, 62] on select "Choose an option... Pending Applied Excluded (Questions) Excluded (Expired) Exc…" at bounding box center [274, 66] width 49 height 9
select select ""pending""
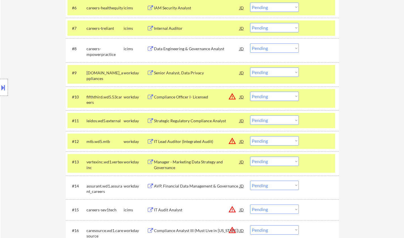
scroll to position [311, 0]
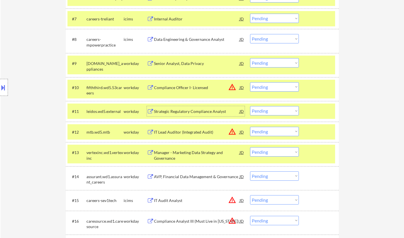
click at [183, 110] on div "Strategic Regulatory Compliance Analyst" at bounding box center [197, 111] width 86 height 6
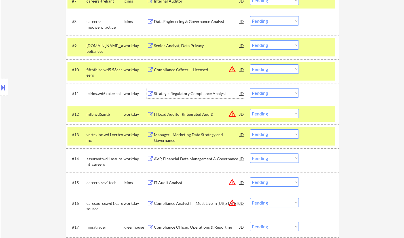
scroll to position [340, 0]
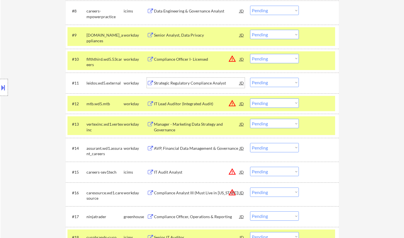
click at [285, 81] on select "Choose an option... Pending Applied Excluded (Questions) Excluded (Expired) Exc…" at bounding box center [274, 82] width 49 height 9
click at [250, 78] on select "Choose an option... Pending Applied Excluded (Questions) Excluded (Expired) Exc…" at bounding box center [274, 82] width 49 height 9
select select ""pending""
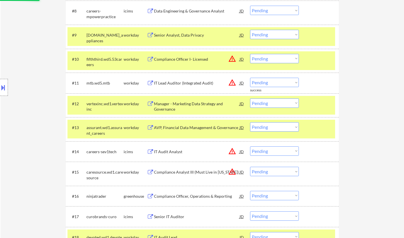
click at [242, 57] on div "JD" at bounding box center [242, 59] width 6 height 10
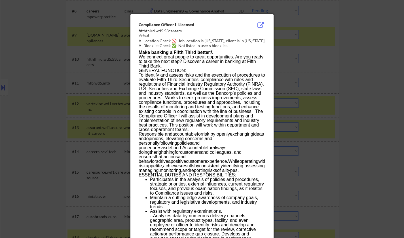
click at [388, 83] on div at bounding box center [202, 119] width 404 height 238
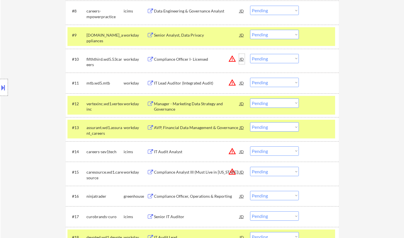
click at [240, 58] on div "JD" at bounding box center [242, 59] width 6 height 10
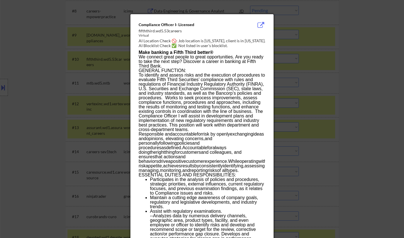
click at [344, 61] on div at bounding box center [202, 119] width 404 height 238
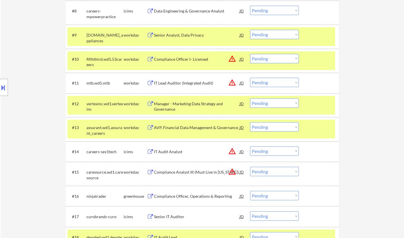
click at [279, 61] on select "Choose an option... Pending Applied Excluded (Questions) Excluded (Expired) Exc…" at bounding box center [274, 58] width 49 height 9
click at [250, 54] on select "Choose an option... Pending Applied Excluded (Questions) Excluded (Expired) Exc…" at bounding box center [274, 58] width 49 height 9
select select ""pending""
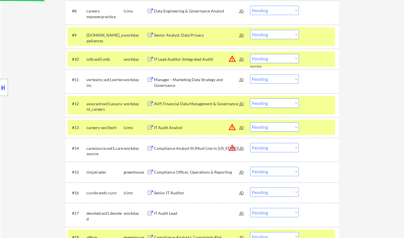
click at [190, 79] on div "Manager - Marketing Data Strategy and Governance" at bounding box center [197, 82] width 86 height 11
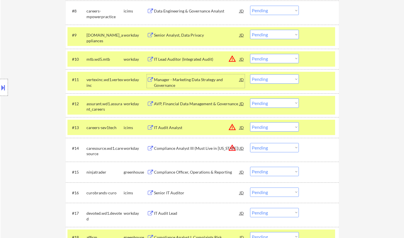
click at [272, 79] on select "Choose an option... Pending Applied Excluded (Questions) Excluded (Expired) Exc…" at bounding box center [274, 78] width 49 height 9
click at [250, 74] on select "Choose an option... Pending Applied Excluded (Questions) Excluded (Expired) Exc…" at bounding box center [274, 78] width 49 height 9
select select ""pending""
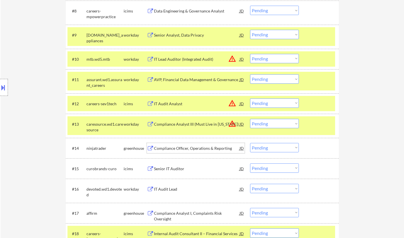
click at [187, 148] on div "Compliance Officer, Operations & Reporting" at bounding box center [197, 148] width 86 height 6
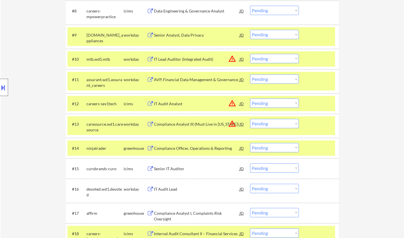
click at [2, 92] on div at bounding box center [4, 87] width 8 height 17
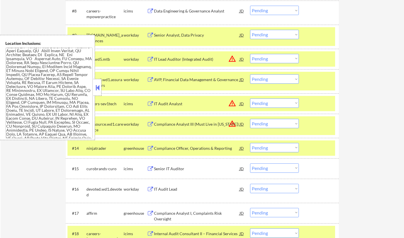
scroll to position [46, 0]
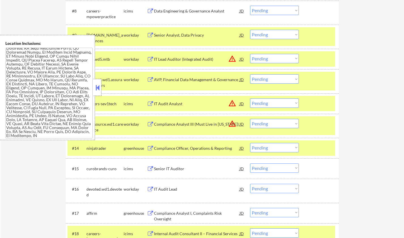
drag, startPoint x: 95, startPoint y: 91, endPoint x: 97, endPoint y: 89, distance: 3.2
click at [95, 91] on button at bounding box center [97, 87] width 6 height 8
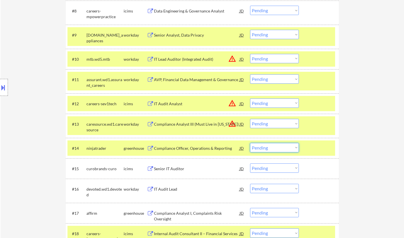
click at [270, 150] on select "Choose an option... Pending Applied Excluded (Questions) Excluded (Expired) Exc…" at bounding box center [274, 147] width 49 height 9
click at [250, 143] on select "Choose an option... Pending Applied Excluded (Questions) Excluded (Expired) Exc…" at bounding box center [274, 147] width 49 height 9
select select ""pending""
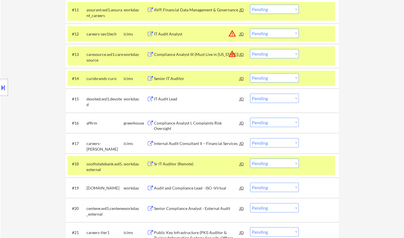
scroll to position [425, 0]
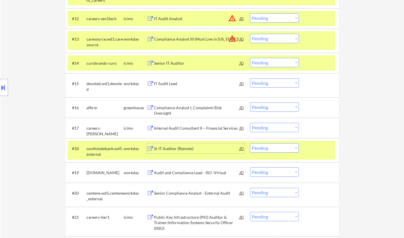
click at [170, 147] on div "Sr IT Auditor (Remote)" at bounding box center [197, 149] width 86 height 6
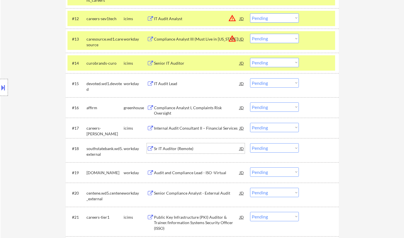
click at [174, 147] on div "Sr IT Auditor (Remote)" at bounding box center [197, 149] width 86 height 6
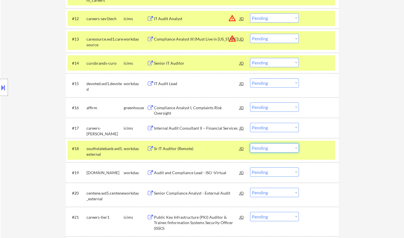
click at [278, 150] on select "Choose an option... Pending Applied Excluded (Questions) Excluded (Expired) Exc…" at bounding box center [274, 147] width 49 height 9
click at [250, 143] on select "Choose an option... Pending Applied Excluded (Questions) Excluded (Expired) Exc…" at bounding box center [274, 147] width 49 height 9
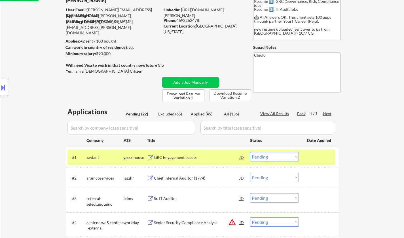
scroll to position [0, 0]
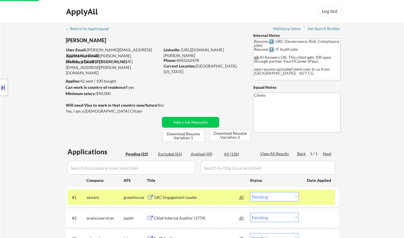
select select ""pending""
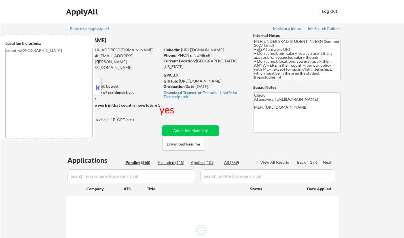
click at [97, 85] on button at bounding box center [97, 87] width 6 height 8
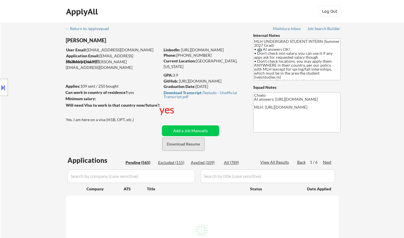
click at [188, 144] on button "Download Resume" at bounding box center [183, 144] width 42 height 13
select select ""pending""
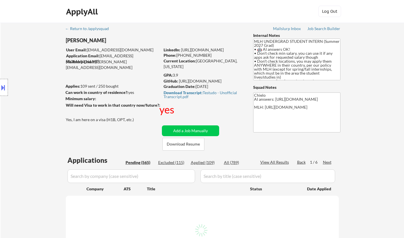
select select ""pending""
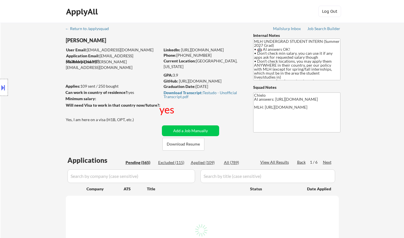
select select ""pending""
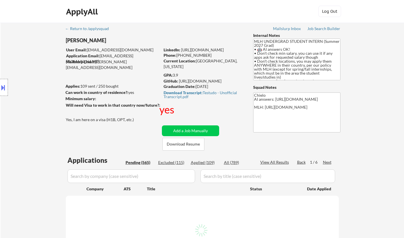
select select ""pending""
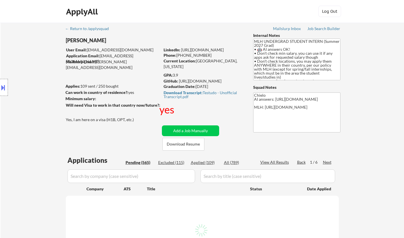
select select ""pending""
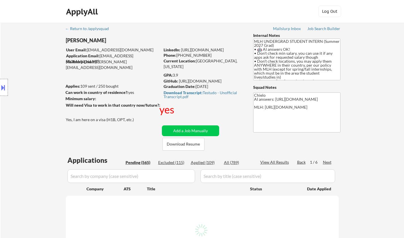
select select ""pending""
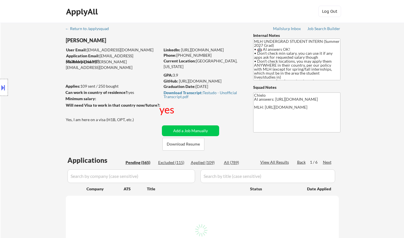
select select ""pending""
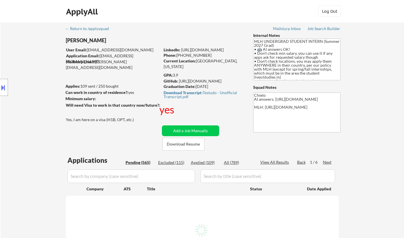
select select ""pending""
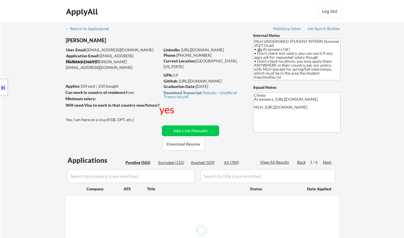
select select ""pending""
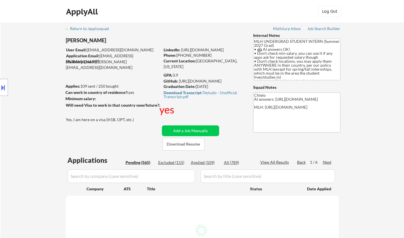
select select ""pending""
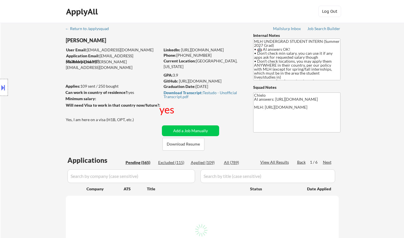
select select ""pending""
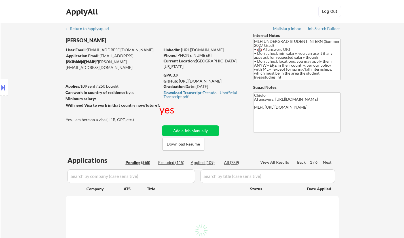
select select ""pending""
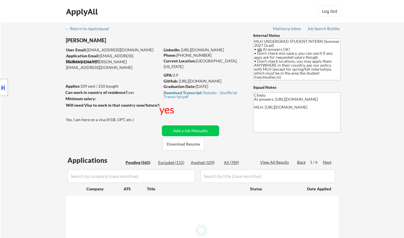
select select ""pending""
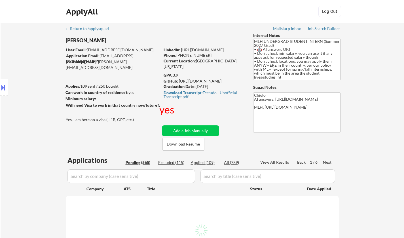
select select ""pending""
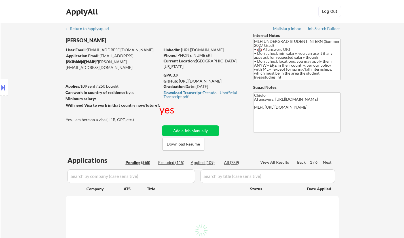
select select ""pending""
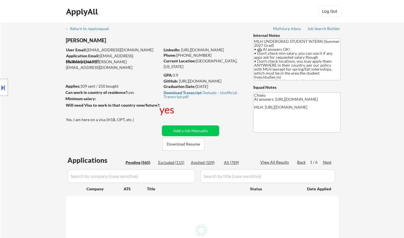
select select ""pending""
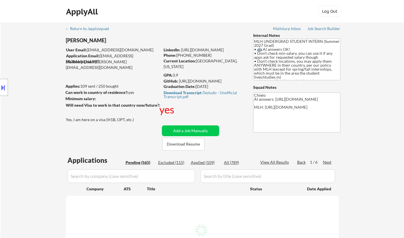
select select ""pending""
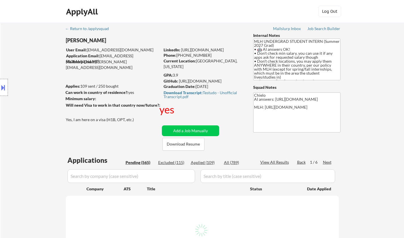
select select ""pending""
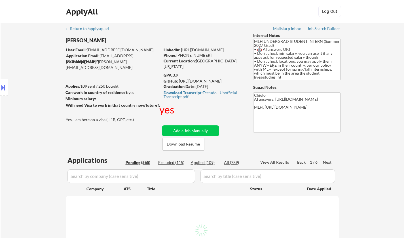
select select ""pending""
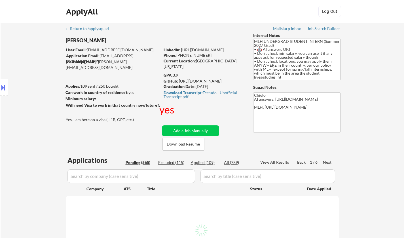
select select ""pending""
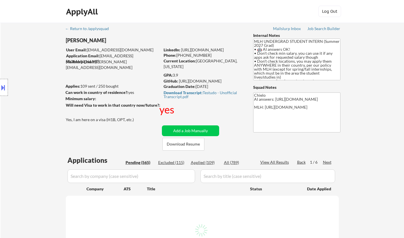
select select ""pending""
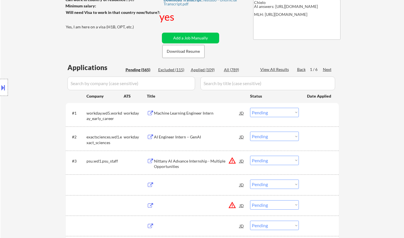
scroll to position [113, 0]
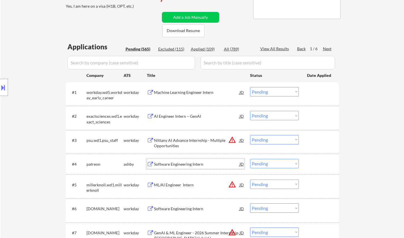
click at [183, 163] on div "Software Engineering Intern" at bounding box center [197, 164] width 86 height 6
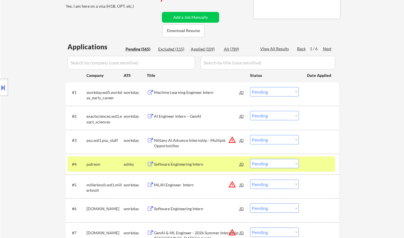
click at [0, 85] on button at bounding box center [3, 87] width 6 height 9
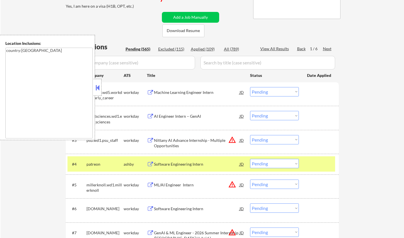
click at [96, 85] on button at bounding box center [97, 87] width 6 height 8
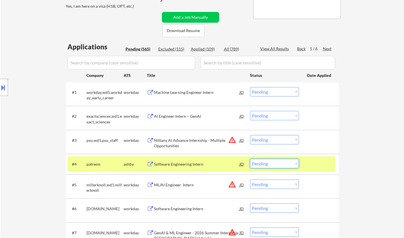
click at [277, 165] on select "Choose an option... Pending Applied Excluded (Questions) Excluded (Expired) Exc…" at bounding box center [274, 163] width 49 height 9
click at [250, 159] on select "Choose an option... Pending Applied Excluded (Questions) Excluded (Expired) Exc…" at bounding box center [274, 163] width 49 height 9
select select ""pending""
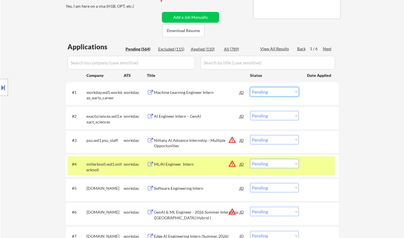
drag, startPoint x: 264, startPoint y: 90, endPoint x: 267, endPoint y: 95, distance: 5.5
click at [264, 90] on select "Choose an option... Pending Applied Excluded (Questions) Excluded (Expired) Exc…" at bounding box center [274, 91] width 49 height 9
click at [250, 87] on select "Choose an option... Pending Applied Excluded (Questions) Excluded (Expired) Exc…" at bounding box center [274, 91] width 49 height 9
select select ""pending""
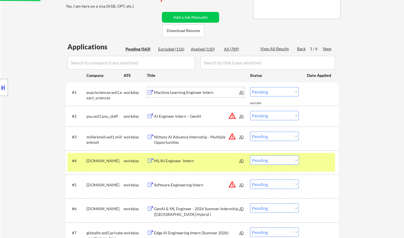
click at [193, 92] on div "Machine Learning Engineer Intern" at bounding box center [197, 92] width 86 height 6
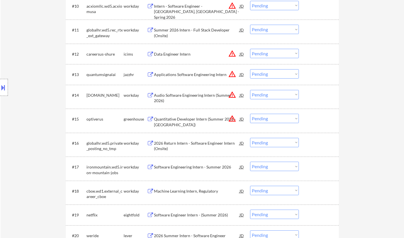
scroll to position [668, 0]
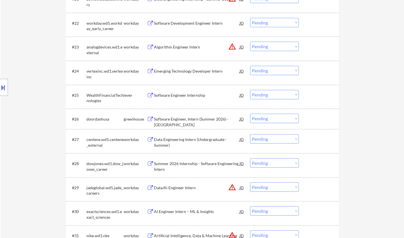
click at [194, 120] on div "Software Engineer, Intern (Summer 2026) - US" at bounding box center [197, 121] width 86 height 11
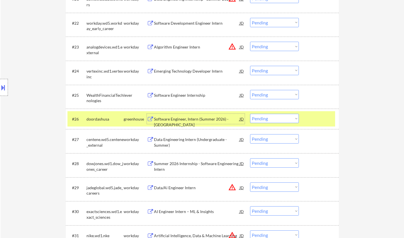
click at [276, 119] on select "Choose an option... Pending Applied Excluded (Questions) Excluded (Expired) Exc…" at bounding box center [274, 118] width 49 height 9
click at [250, 114] on select "Choose an option... Pending Applied Excluded (Questions) Excluded (Expired) Exc…" at bounding box center [274, 118] width 49 height 9
select select ""pending""
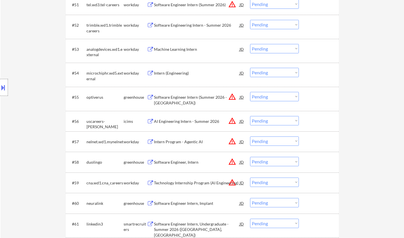
scroll to position [1385, 0]
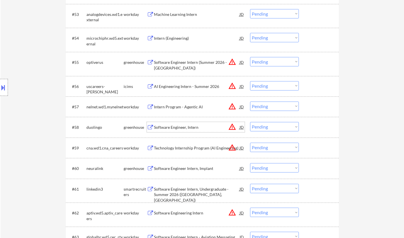
click at [176, 124] on div "Software Engineer, Intern" at bounding box center [197, 127] width 86 height 6
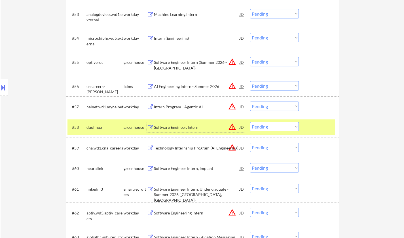
scroll to position [1441, 0]
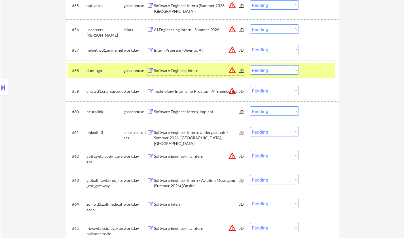
click at [279, 72] on select "Choose an option... Pending Applied Excluded (Questions) Excluded (Expired) Exc…" at bounding box center [274, 69] width 49 height 9
click at [250, 65] on select "Choose an option... Pending Applied Excluded (Questions) Excluded (Expired) Exc…" at bounding box center [274, 69] width 49 height 9
select select ""pending""
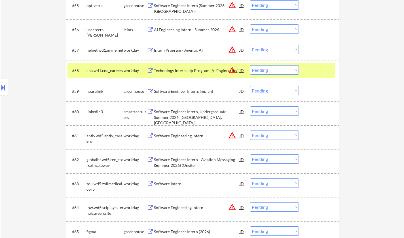
click at [187, 91] on div "Software Engineer Intern, Implant" at bounding box center [197, 91] width 86 height 6
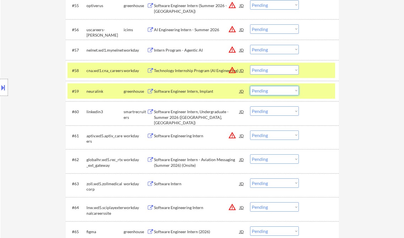
click at [272, 91] on select "Choose an option... Pending Applied Excluded (Questions) Excluded (Expired) Exc…" at bounding box center [274, 90] width 49 height 9
click at [250, 86] on select "Choose an option... Pending Applied Excluded (Questions) Excluded (Expired) Exc…" at bounding box center [274, 90] width 49 height 9
select select ""pending""
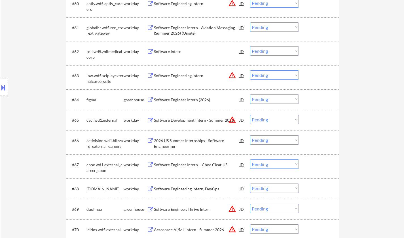
scroll to position [1555, 0]
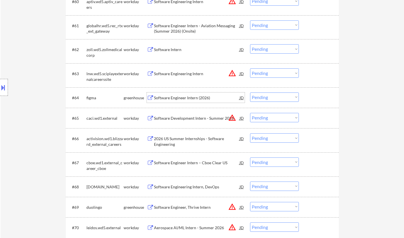
click at [179, 97] on div "Software Engineer Intern (2026)" at bounding box center [197, 98] width 86 height 6
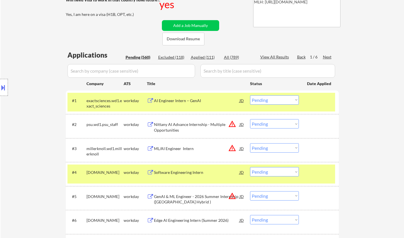
scroll to position [0, 0]
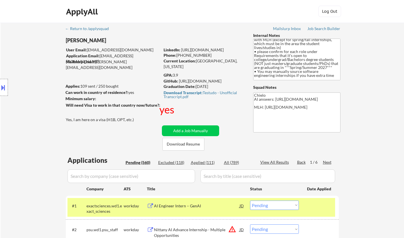
click at [198, 162] on div "Applied (111)" at bounding box center [205, 162] width 28 height 6
select select ""applied""
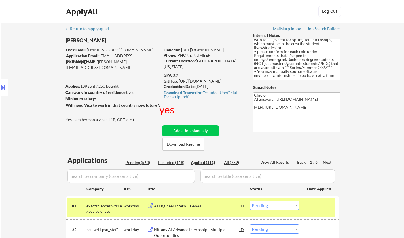
select select ""applied""
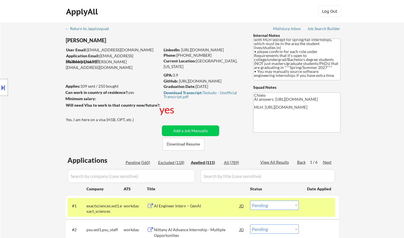
select select ""applied""
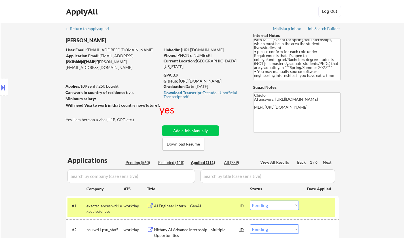
select select ""applied""
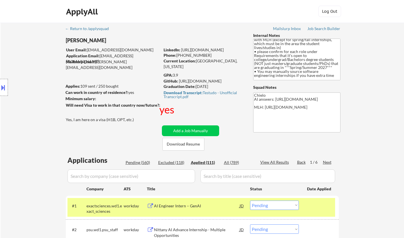
select select ""applied""
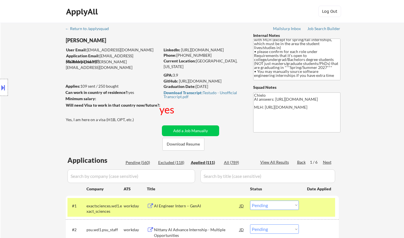
select select ""applied""
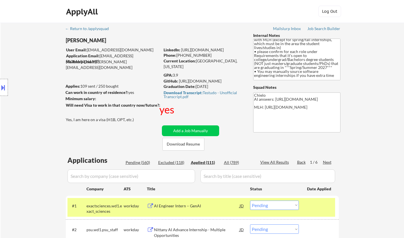
select select ""applied""
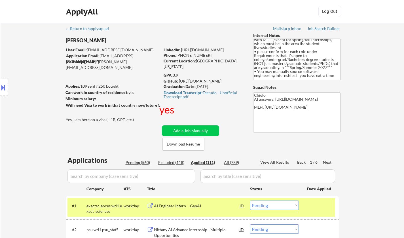
select select ""applied""
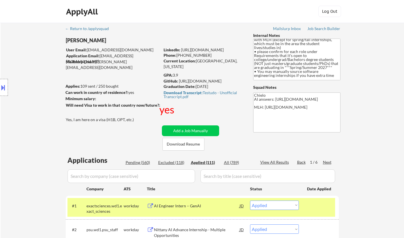
select select ""applied""
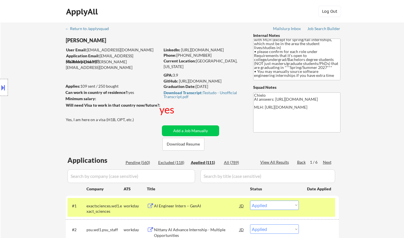
select select ""applied""
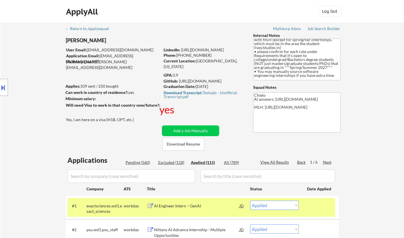
select select ""applied""
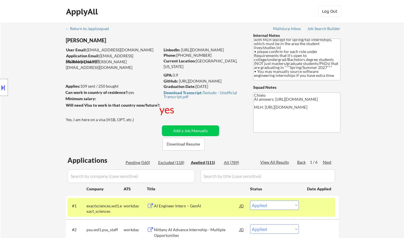
select select ""applied""
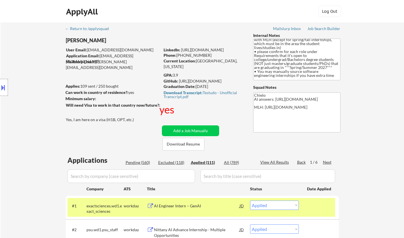
select select ""applied""
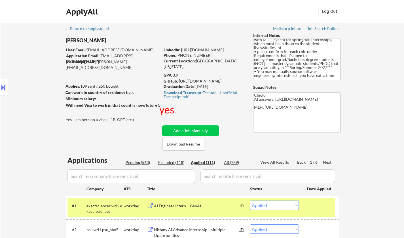
select select ""applied""
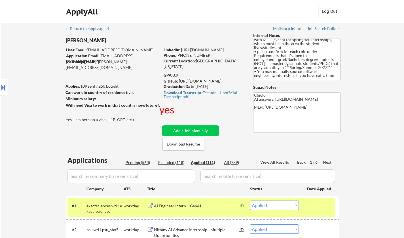
select select ""applied""
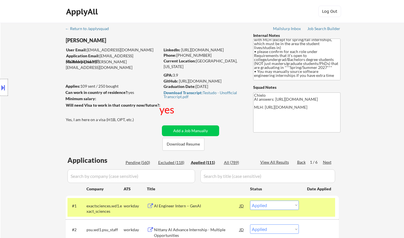
select select ""applied""
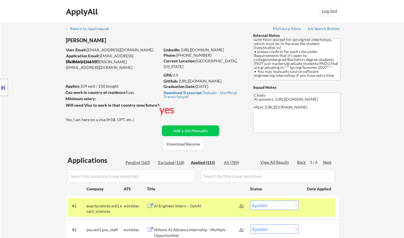
select select ""applied""
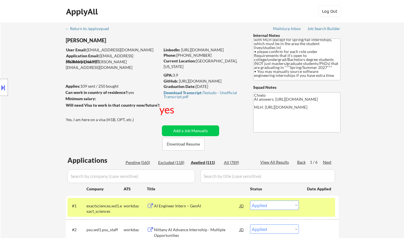
select select ""applied""
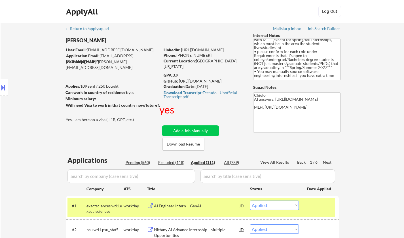
select select ""applied""
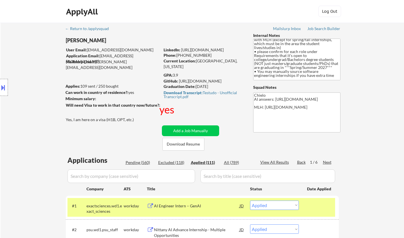
select select ""applied""
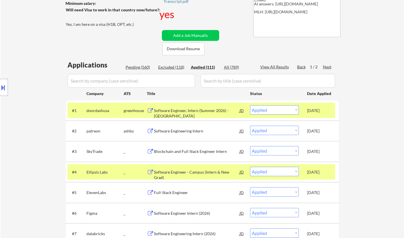
scroll to position [57, 0]
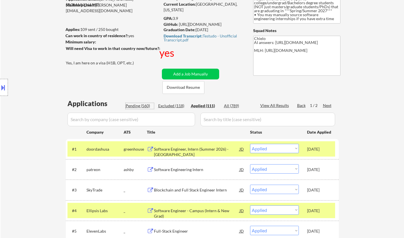
click at [142, 106] on div "Pending (560)" at bounding box center [139, 106] width 28 height 6
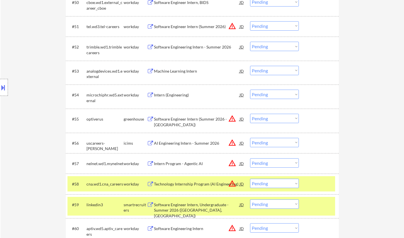
scroll to position [1533, 0]
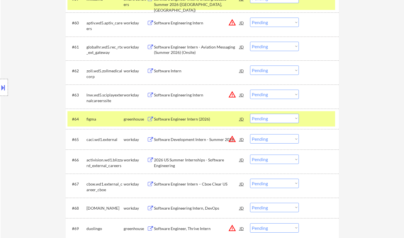
drag, startPoint x: 269, startPoint y: 118, endPoint x: 271, endPoint y: 121, distance: 3.4
click at [269, 118] on select "Choose an option... Pending Applied Excluded (Questions) Excluded (Expired) Exc…" at bounding box center [274, 118] width 49 height 9
click at [250, 114] on select "Choose an option... Pending Applied Excluded (Questions) Excluded (Expired) Exc…" at bounding box center [274, 118] width 49 height 9
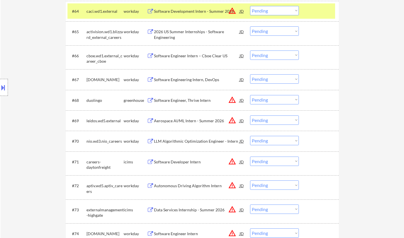
scroll to position [1647, 0]
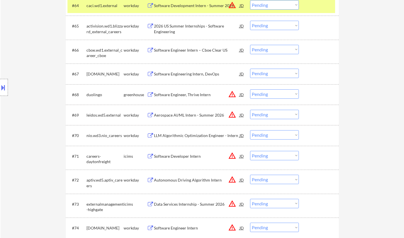
click at [190, 96] on div "Software Engineer, Thrive Intern" at bounding box center [197, 95] width 86 height 6
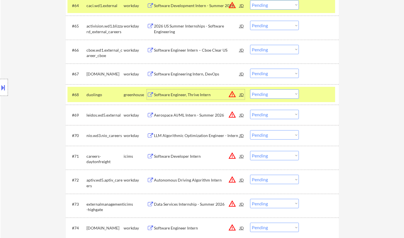
click at [275, 93] on select "Choose an option... Pending Applied Excluded (Questions) Excluded (Expired) Exc…" at bounding box center [274, 93] width 49 height 9
click at [250, 89] on select "Choose an option... Pending Applied Excluded (Questions) Excluded (Expired) Exc…" at bounding box center [274, 93] width 49 height 9
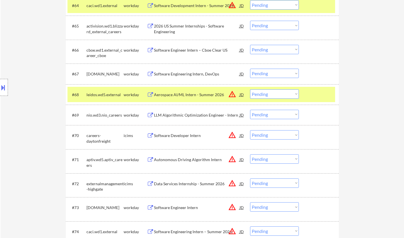
scroll to position [1985, 0]
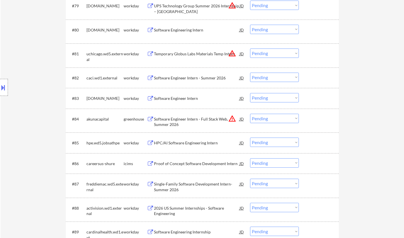
click at [191, 118] on div "Software Engineer Intern - Full Stack Web, Summer 2026" at bounding box center [197, 121] width 86 height 11
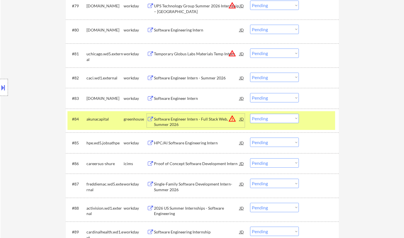
click at [279, 119] on select "Choose an option... Pending Applied Excluded (Questions) Excluded (Expired) Exc…" at bounding box center [274, 118] width 49 height 9
click at [250, 114] on select "Choose an option... Pending Applied Excluded (Questions) Excluded (Expired) Exc…" at bounding box center [274, 118] width 49 height 9
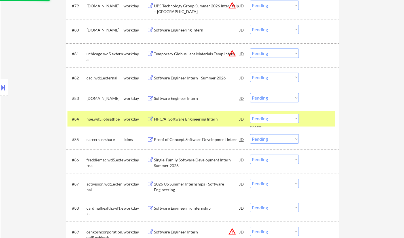
scroll to position [2170, 0]
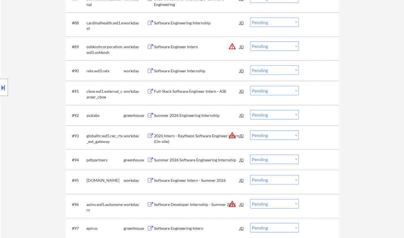
click at [191, 119] on div "Summer 2026 Engineering Internship" at bounding box center [197, 115] width 86 height 10
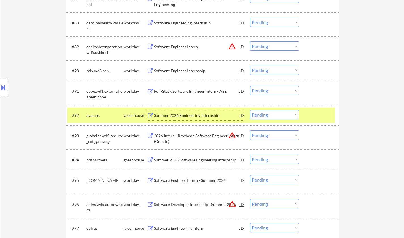
click at [278, 117] on select "Choose an option... Pending Applied Excluded (Questions) Excluded (Expired) Exc…" at bounding box center [274, 114] width 49 height 9
click at [250, 110] on select "Choose an option... Pending Applied Excluded (Questions) Excluded (Expired) Exc…" at bounding box center [274, 114] width 49 height 9
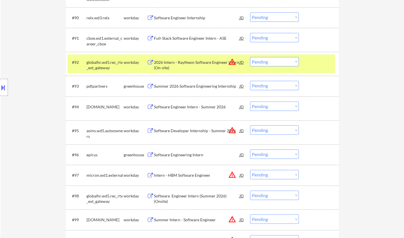
scroll to position [2226, 0]
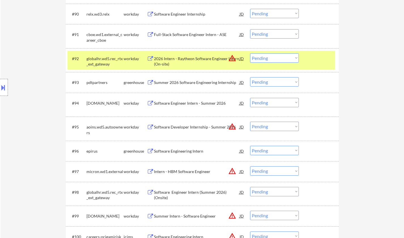
click at [188, 81] on div "Summer 2026 Software Engineering Internship" at bounding box center [197, 83] width 86 height 6
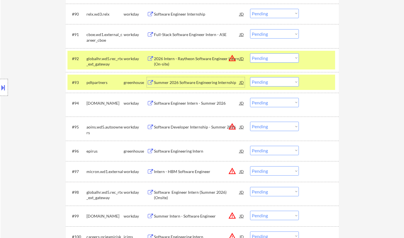
click at [283, 82] on select "Choose an option... Pending Applied Excluded (Questions) Excluded (Expired) Exc…" at bounding box center [274, 81] width 49 height 9
click at [250, 77] on select "Choose an option... Pending Applied Excluded (Questions) Excluded (Expired) Exc…" at bounding box center [274, 81] width 49 height 9
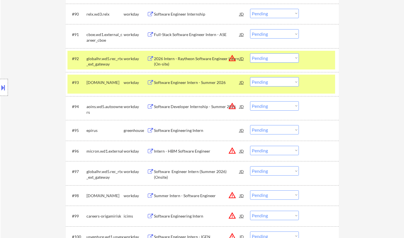
click at [182, 130] on div "Software Engineering Intern" at bounding box center [197, 130] width 86 height 6
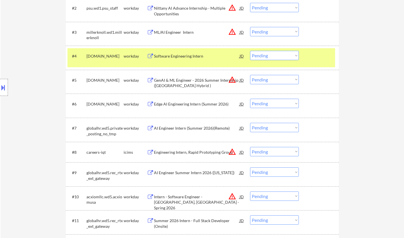
scroll to position [0, 0]
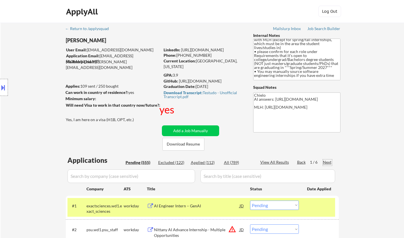
click at [327, 159] on div "Next" at bounding box center [327, 162] width 9 height 6
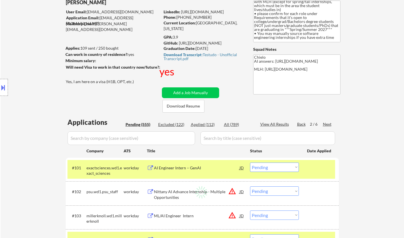
scroll to position [85, 0]
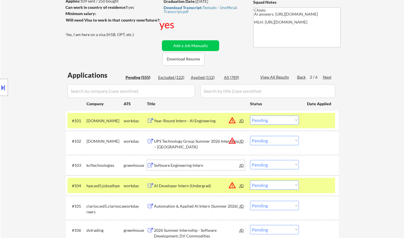
click at [180, 165] on div "Software Engineering Intern" at bounding box center [197, 165] width 86 height 6
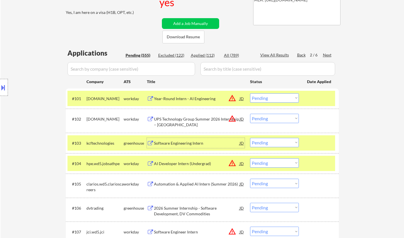
scroll to position [113, 0]
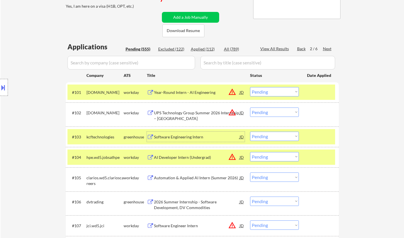
click at [274, 140] on select "Choose an option... Pending Applied Excluded (Questions) Excluded (Expired) Exc…" at bounding box center [274, 135] width 49 height 9
click at [250, 131] on select "Choose an option... Pending Applied Excluded (Questions) Excluded (Expired) Exc…" at bounding box center [274, 135] width 49 height 9
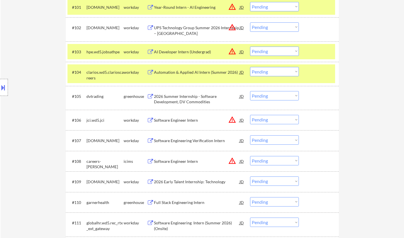
scroll to position [255, 0]
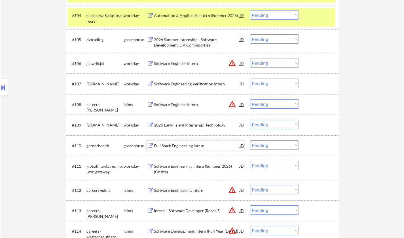
click at [182, 145] on div "Full Stack Engineering Intern" at bounding box center [197, 146] width 86 height 6
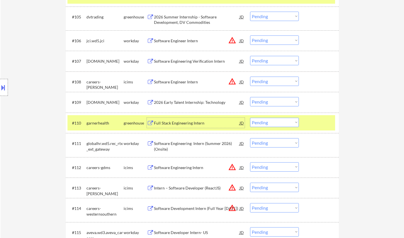
scroll to position [311, 0]
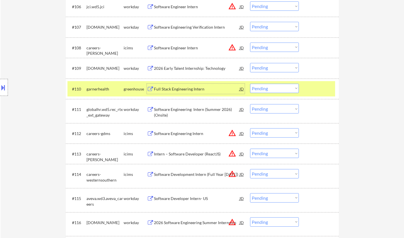
click at [266, 86] on select "Choose an option... Pending Applied Excluded (Questions) Excluded (Expired) Exc…" at bounding box center [274, 88] width 49 height 9
click at [250, 84] on select "Choose an option... Pending Applied Excluded (Questions) Excluded (Expired) Exc…" at bounding box center [274, 88] width 49 height 9
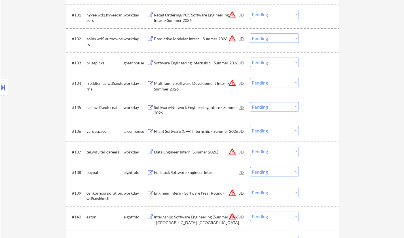
scroll to position [863, 0]
click at [206, 131] on div "Flight Software (C++) Internship - Summer 2026" at bounding box center [197, 131] width 86 height 6
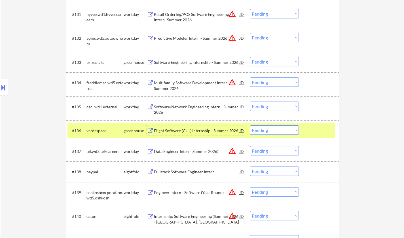
drag, startPoint x: 262, startPoint y: 128, endPoint x: 267, endPoint y: 133, distance: 7.2
click at [265, 129] on select "Choose an option... Pending Applied Excluded (Questions) Excluded (Expired) Exc…" at bounding box center [274, 129] width 49 height 9
click at [250, 125] on select "Choose an option... Pending Applied Excluded (Questions) Excluded (Expired) Exc…" at bounding box center [274, 129] width 49 height 9
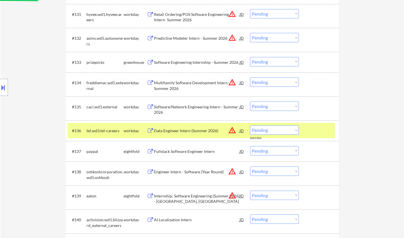
scroll to position [1347, 0]
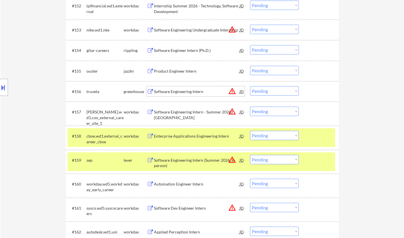
click at [180, 91] on div "Software Engineering Intern" at bounding box center [197, 92] width 86 height 6
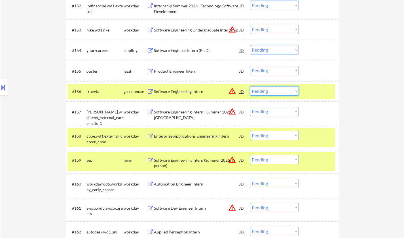
drag, startPoint x: 272, startPoint y: 91, endPoint x: 275, endPoint y: 94, distance: 3.8
click at [272, 91] on select "Choose an option... Pending Applied Excluded (Questions) Excluded (Expired) Exc…" at bounding box center [274, 90] width 49 height 9
click at [250, 86] on select "Choose an option... Pending Applied Excluded (Questions) Excluded (Expired) Exc…" at bounding box center [274, 90] width 49 height 9
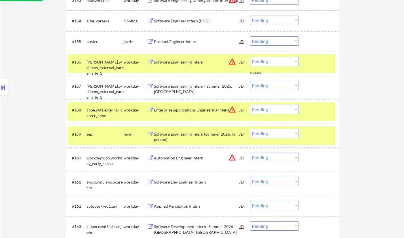
scroll to position [1404, 0]
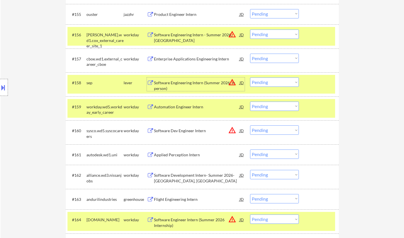
click at [185, 86] on div "Software Engineering Intern (Summer 2026, In person)" at bounding box center [197, 85] width 86 height 11
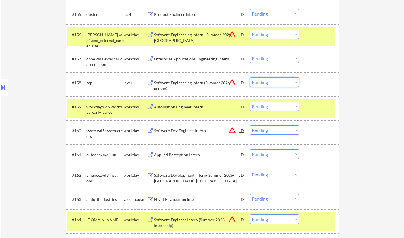
click at [273, 84] on select "Choose an option... Pending Applied Excluded (Questions) Excluded (Expired) Exc…" at bounding box center [274, 81] width 49 height 9
click at [250, 77] on select "Choose an option... Pending Applied Excluded (Questions) Excluded (Expired) Exc…" at bounding box center [274, 81] width 49 height 9
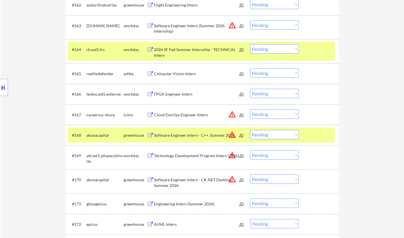
scroll to position [1630, 0]
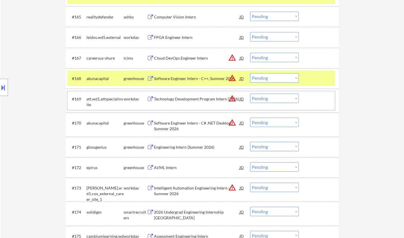
click at [272, 103] on div "#169 att.wd1.attspecialinvite workday Technology Development Program Intern (20…" at bounding box center [200, 100] width 267 height 19
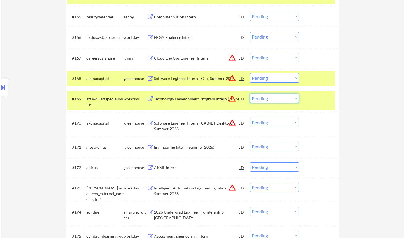
click at [272, 101] on select "Choose an option... Pending Applied Excluded (Questions) Excluded (Expired) Exc…" at bounding box center [274, 97] width 49 height 9
click at [250, 93] on select "Choose an option... Pending Applied Excluded (Questions) Excluded (Expired) Exc…" at bounding box center [274, 97] width 49 height 9
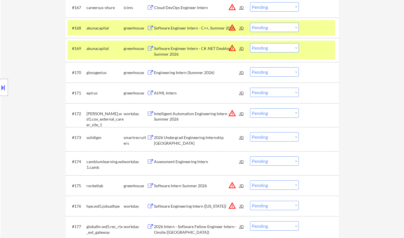
scroll to position [1687, 0]
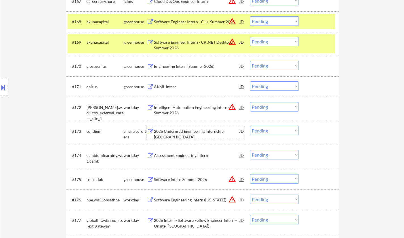
click at [183, 136] on div "2026 Undergrad Engineering Internship United States" at bounding box center [197, 133] width 86 height 11
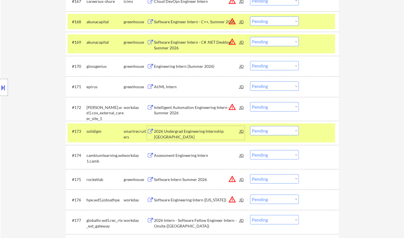
click at [281, 132] on select "Choose an option... Pending Applied Excluded (Questions) Excluded (Expired) Exc…" at bounding box center [274, 130] width 49 height 9
click at [250, 126] on select "Choose an option... Pending Applied Excluded (Questions) Excluded (Expired) Exc…" at bounding box center [274, 130] width 49 height 9
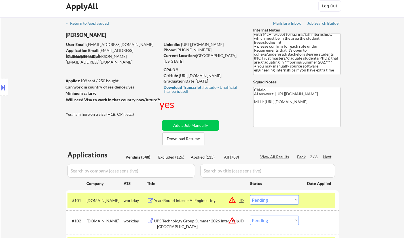
scroll to position [0, 0]
